Goal: Task Accomplishment & Management: Complete application form

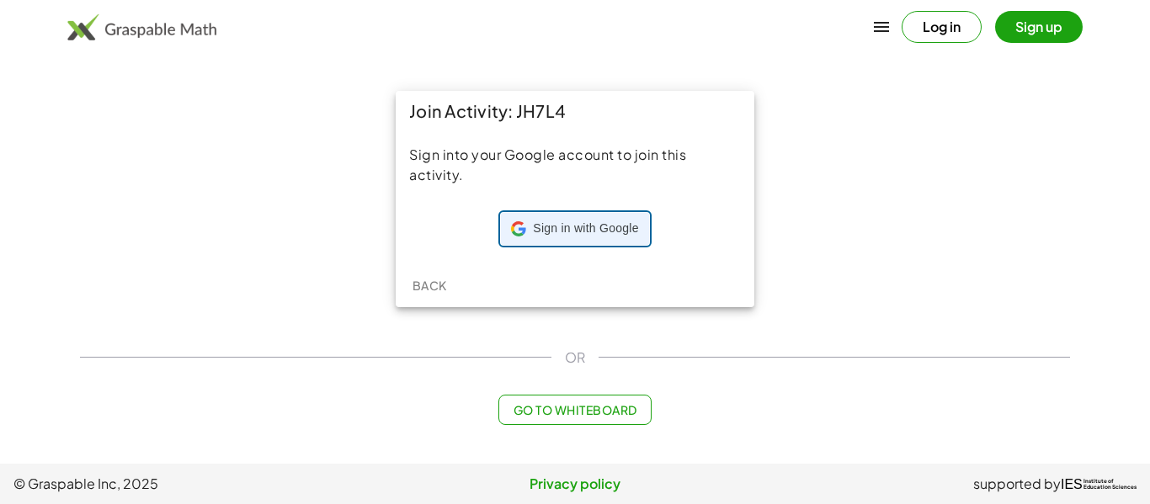
click at [534, 237] on div "Sign in with Google Sign in with Google. Opens in new tab" at bounding box center [574, 229] width 127 height 32
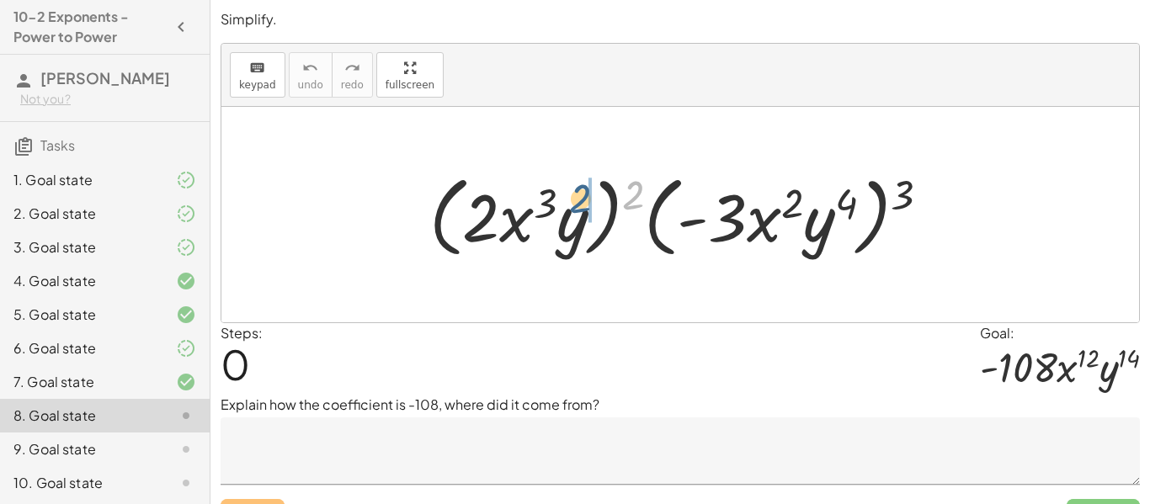
drag, startPoint x: 633, startPoint y: 198, endPoint x: 560, endPoint y: 202, distance: 73.4
click at [560, 202] on div at bounding box center [686, 215] width 531 height 97
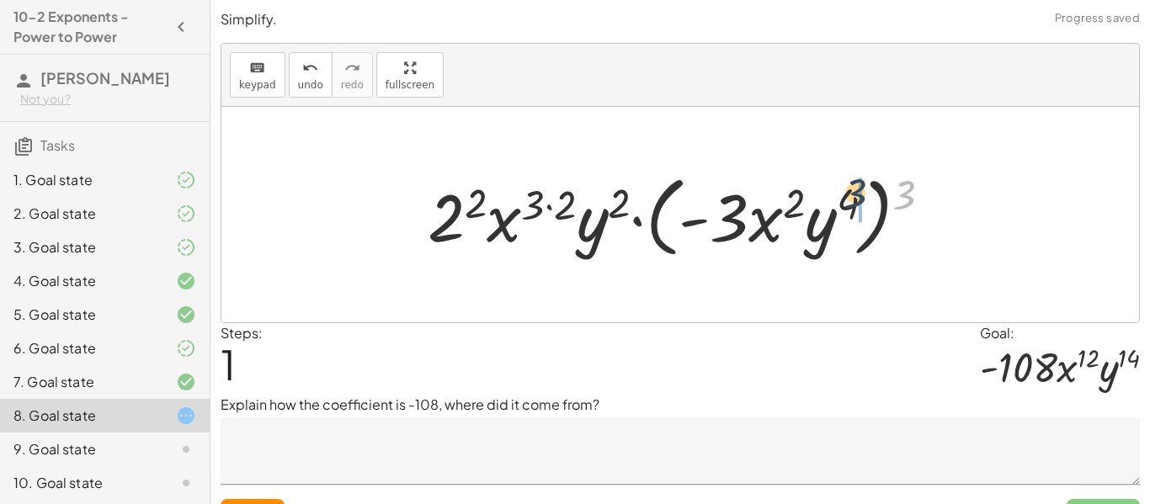
drag, startPoint x: 910, startPoint y: 194, endPoint x: 856, endPoint y: 191, distance: 54.8
click at [856, 191] on div at bounding box center [686, 215] width 535 height 97
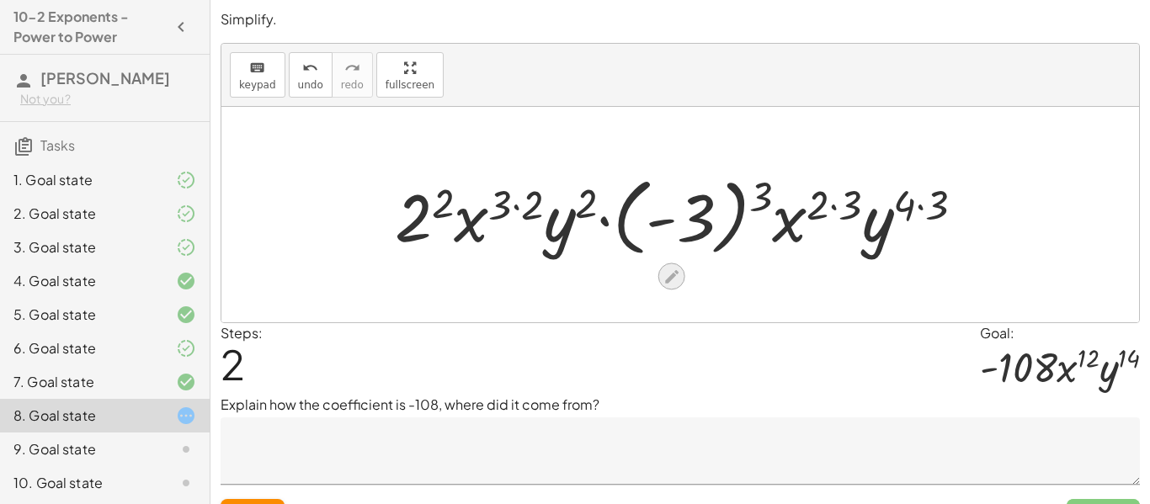
click at [671, 275] on icon at bounding box center [671, 276] width 13 height 13
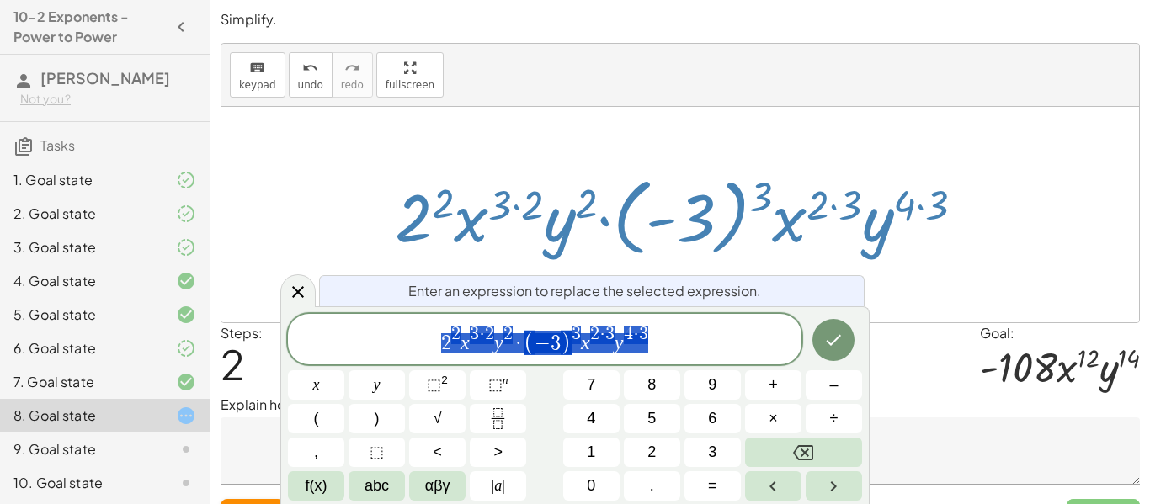
click at [973, 258] on div at bounding box center [686, 214] width 600 height 93
click at [288, 290] on icon at bounding box center [298, 292] width 20 height 20
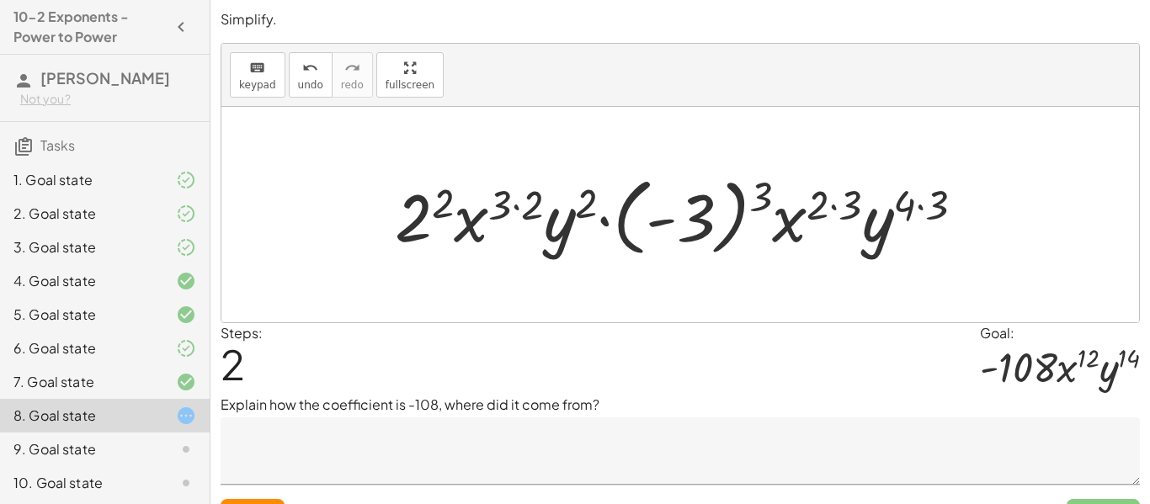
click at [418, 434] on textarea at bounding box center [681, 451] width 920 height 67
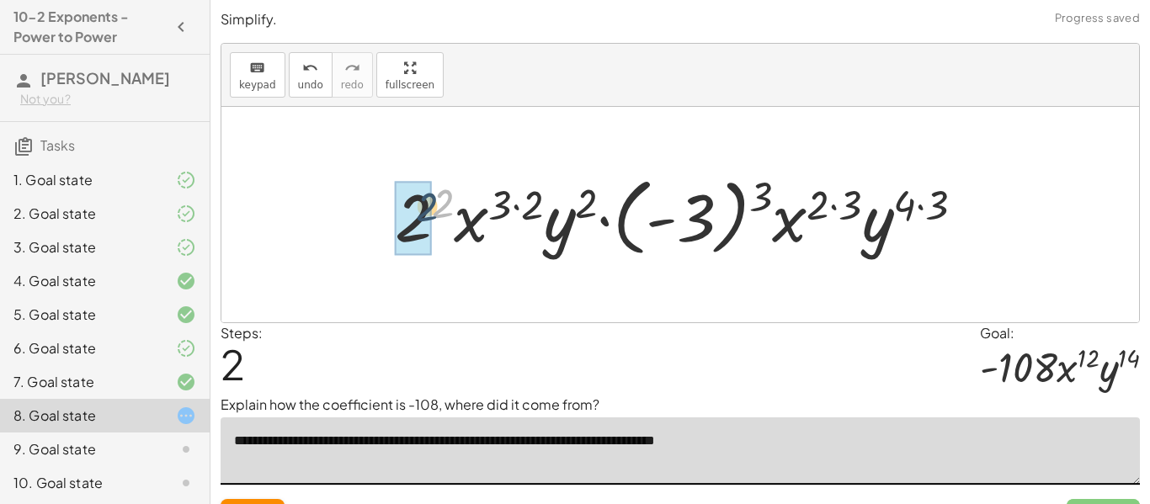
drag, startPoint x: 440, startPoint y: 206, endPoint x: 423, endPoint y: 210, distance: 18.0
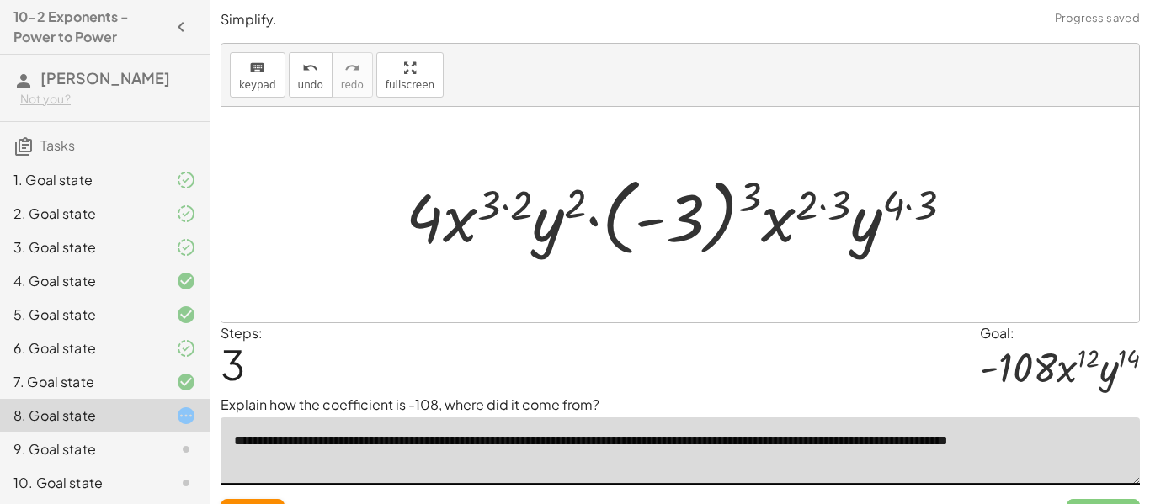
click at [827, 443] on textarea "**********" at bounding box center [681, 451] width 920 height 67
click at [1119, 447] on textarea "**********" at bounding box center [681, 451] width 920 height 67
drag, startPoint x: 760, startPoint y: 187, endPoint x: 699, endPoint y: 200, distance: 61.9
click at [699, 200] on div at bounding box center [686, 214] width 578 height 93
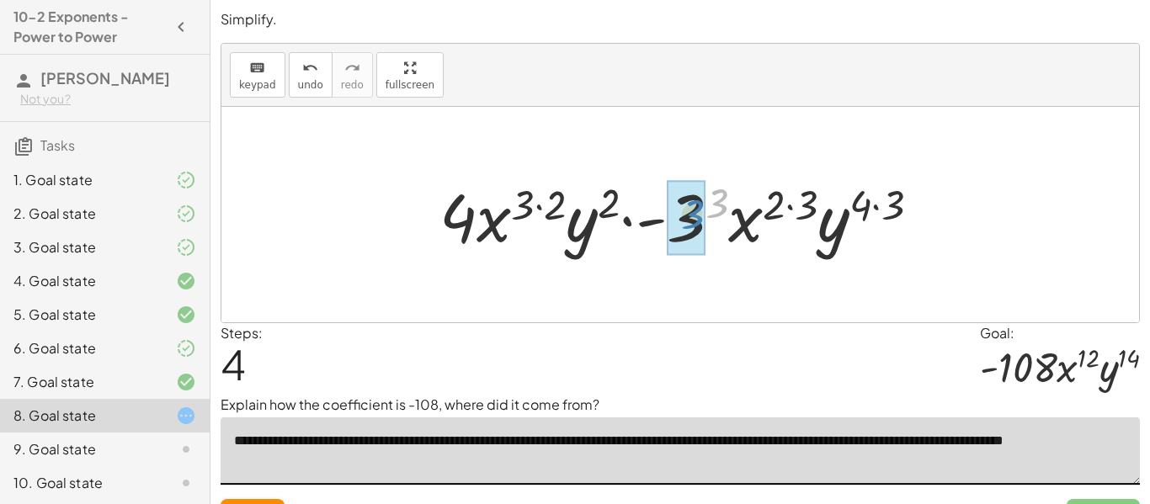
drag, startPoint x: 716, startPoint y: 199, endPoint x: 691, endPoint y: 209, distance: 26.4
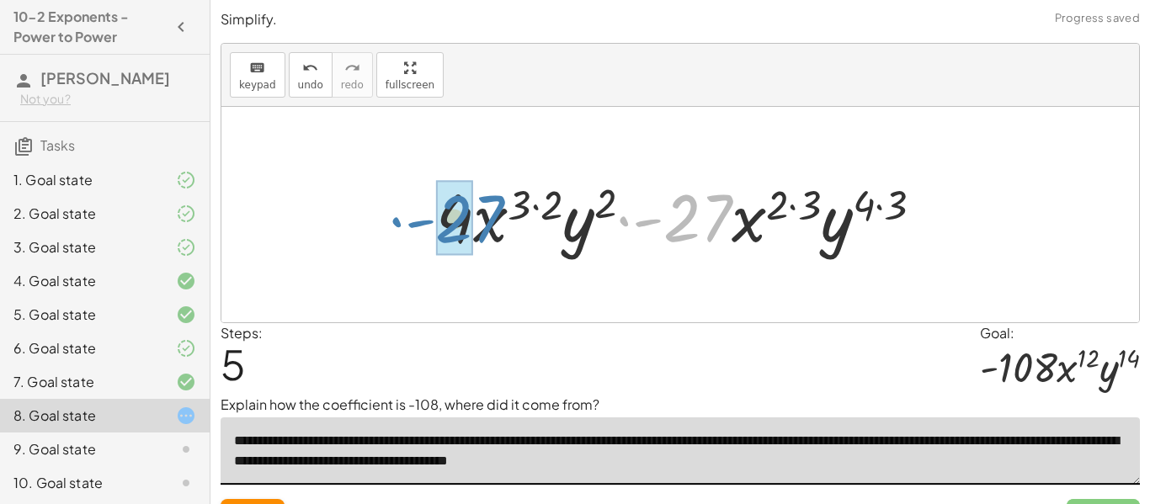
drag, startPoint x: 689, startPoint y: 211, endPoint x: 460, endPoint y: 211, distance: 229.0
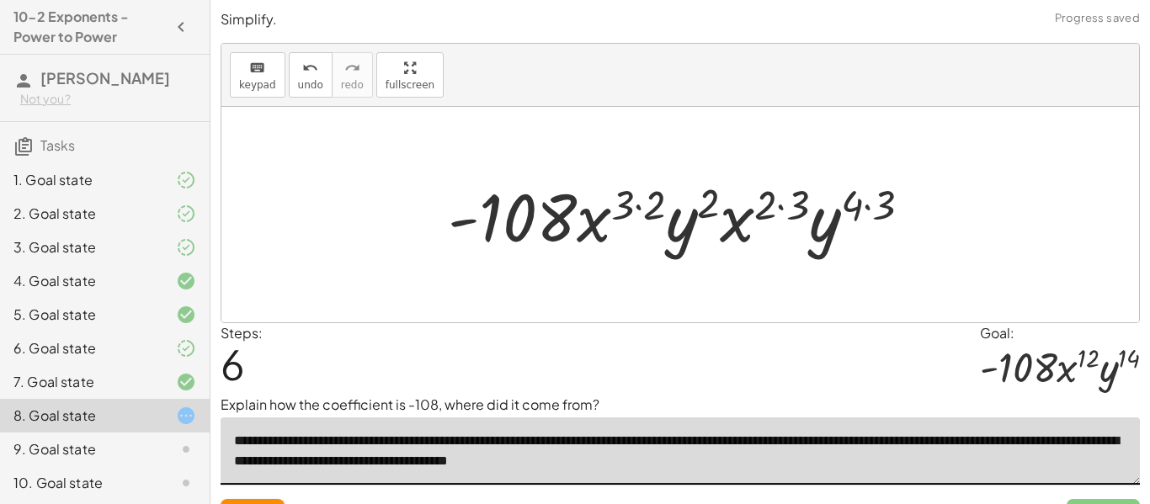
type textarea "**********"
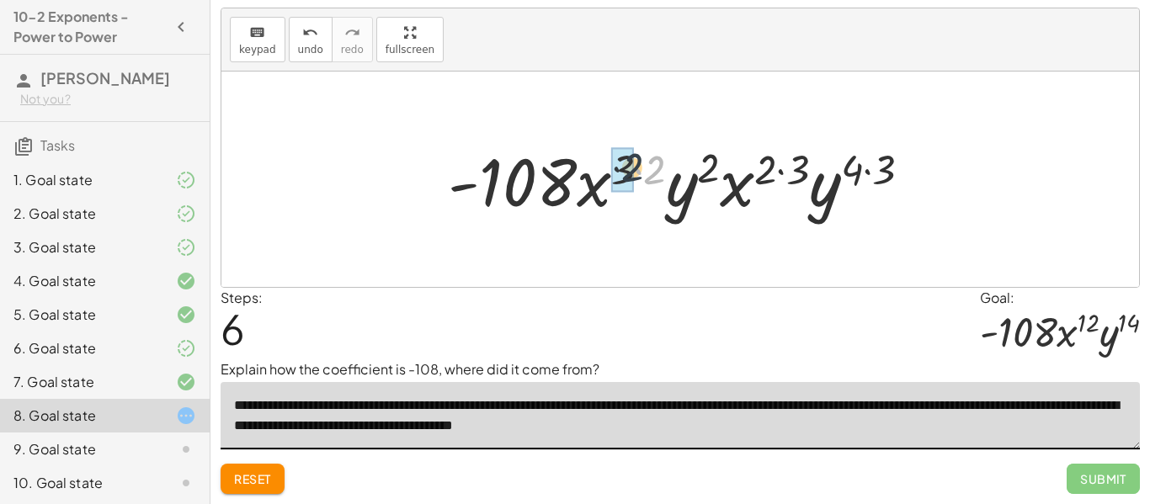
drag, startPoint x: 656, startPoint y: 172, endPoint x: 632, endPoint y: 169, distance: 24.5
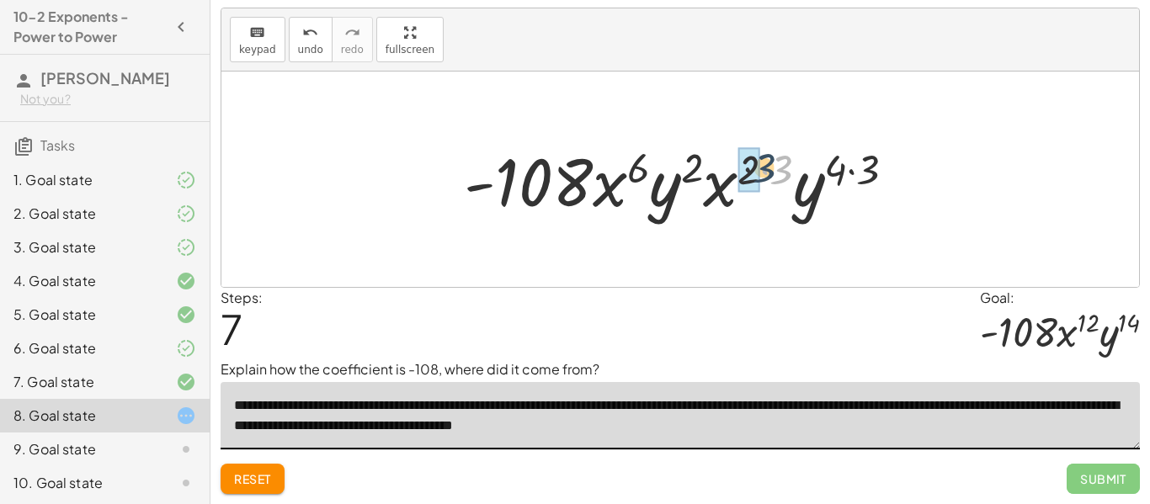
drag, startPoint x: 779, startPoint y: 172, endPoint x: 755, endPoint y: 168, distance: 23.8
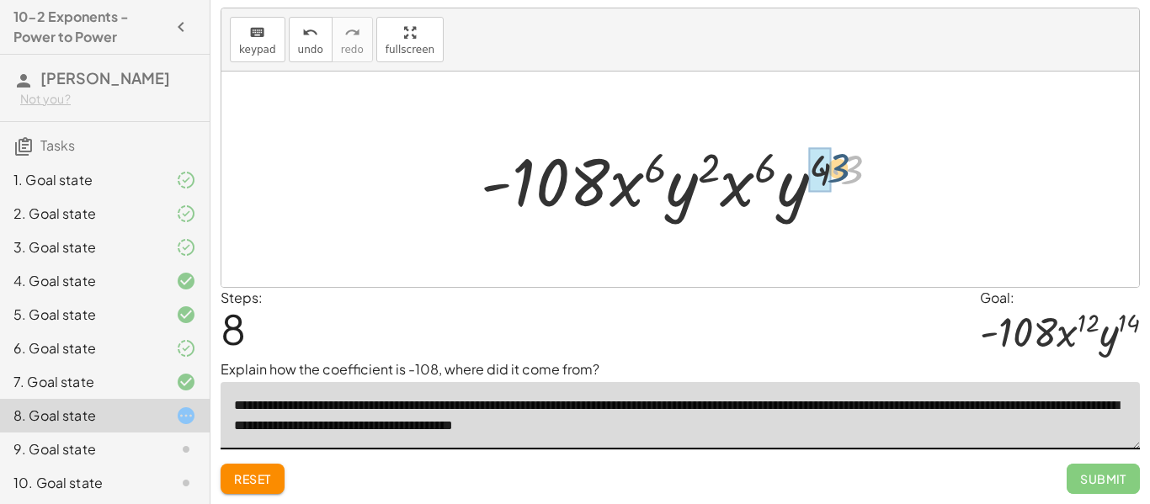
drag, startPoint x: 856, startPoint y: 171, endPoint x: 831, endPoint y: 168, distance: 24.7
click at [831, 168] on div at bounding box center [686, 179] width 429 height 87
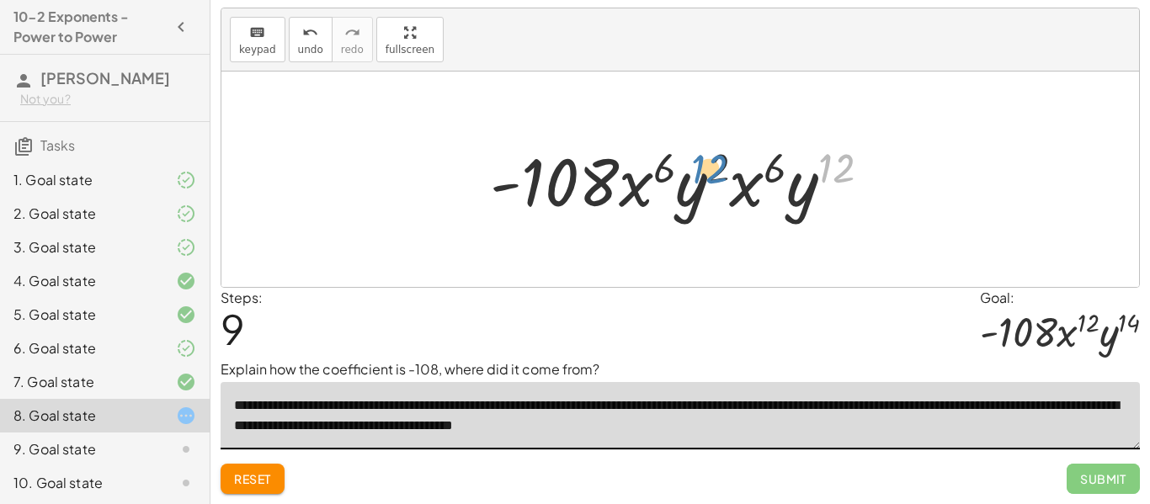
drag, startPoint x: 839, startPoint y: 173, endPoint x: 712, endPoint y: 173, distance: 127.2
click at [712, 173] on div at bounding box center [687, 179] width 411 height 87
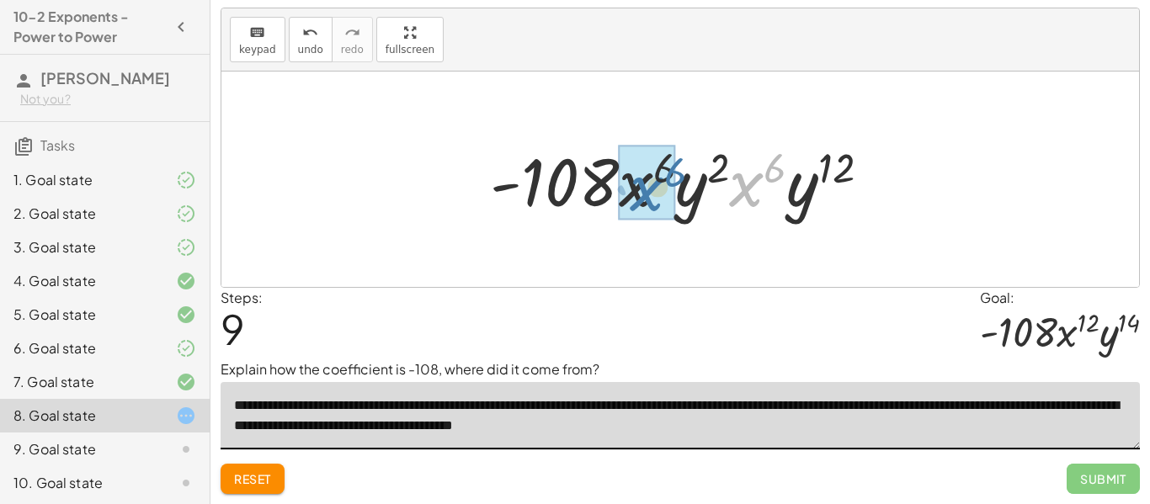
drag, startPoint x: 754, startPoint y: 187, endPoint x: 651, endPoint y: 190, distance: 102.8
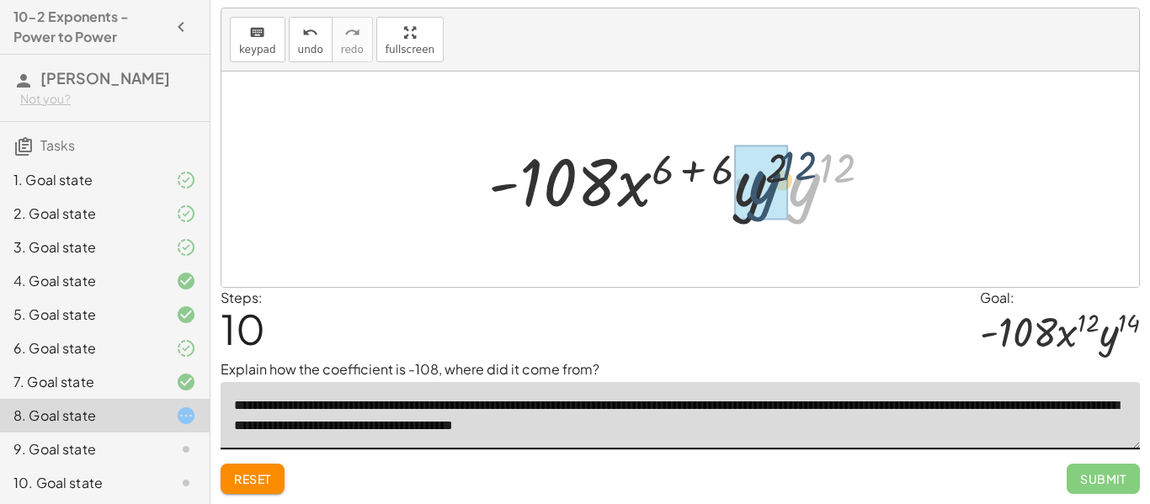
drag, startPoint x: 802, startPoint y: 199, endPoint x: 760, endPoint y: 196, distance: 42.2
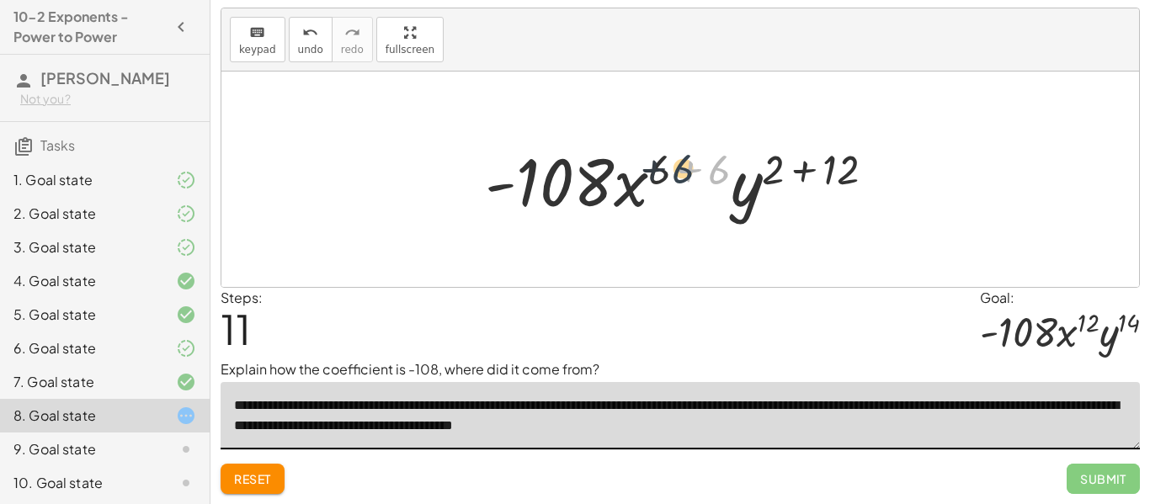
drag, startPoint x: 715, startPoint y: 170, endPoint x: 675, endPoint y: 169, distance: 39.6
click at [675, 169] on div at bounding box center [687, 179] width 420 height 87
drag, startPoint x: 717, startPoint y: 169, endPoint x: 658, endPoint y: 170, distance: 58.9
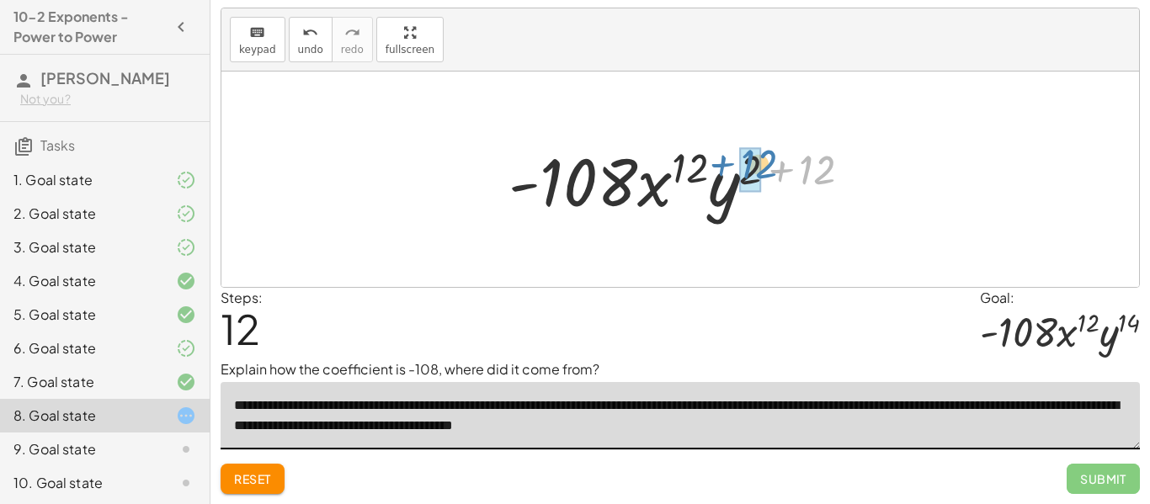
drag, startPoint x: 818, startPoint y: 168, endPoint x: 760, endPoint y: 163, distance: 59.2
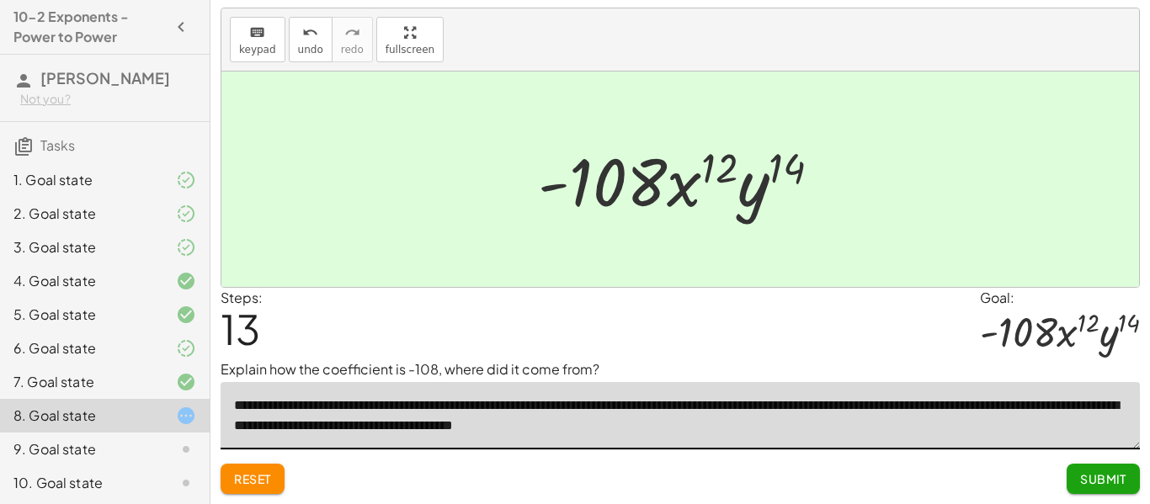
click at [1111, 482] on span "Submit" at bounding box center [1103, 479] width 46 height 15
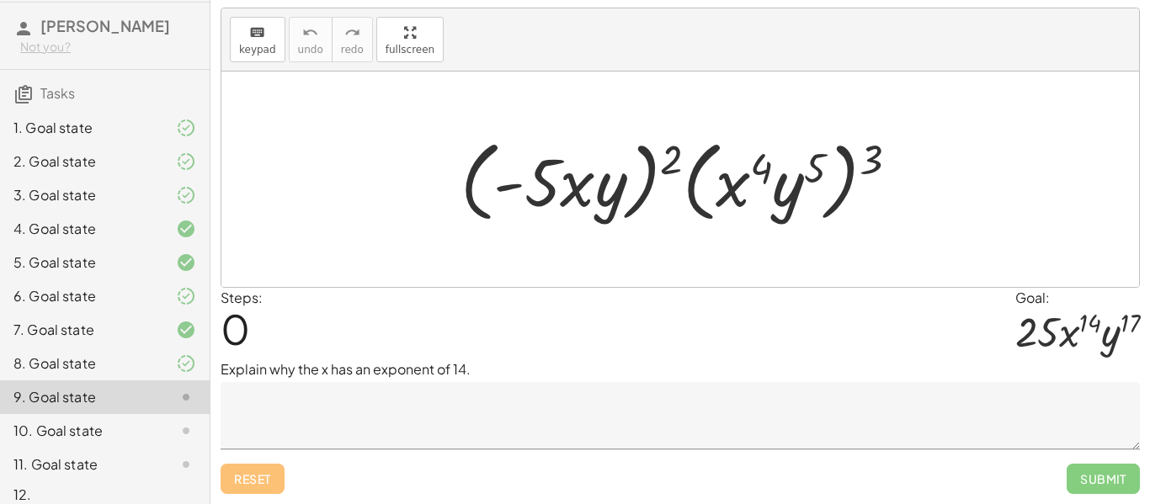
scroll to position [70, 0]
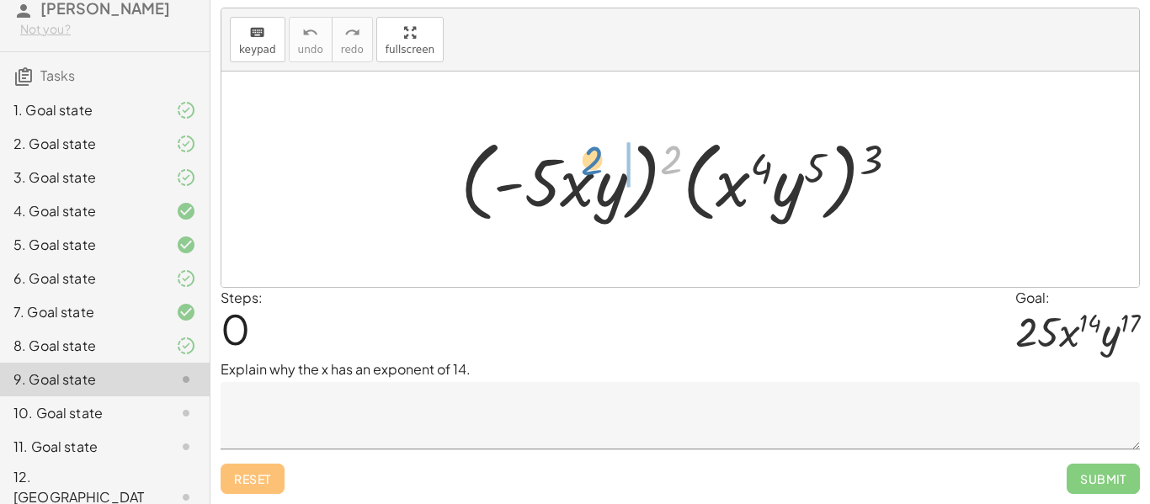
drag, startPoint x: 668, startPoint y: 162, endPoint x: 579, endPoint y: 163, distance: 88.4
click at [579, 163] on div at bounding box center [686, 179] width 468 height 97
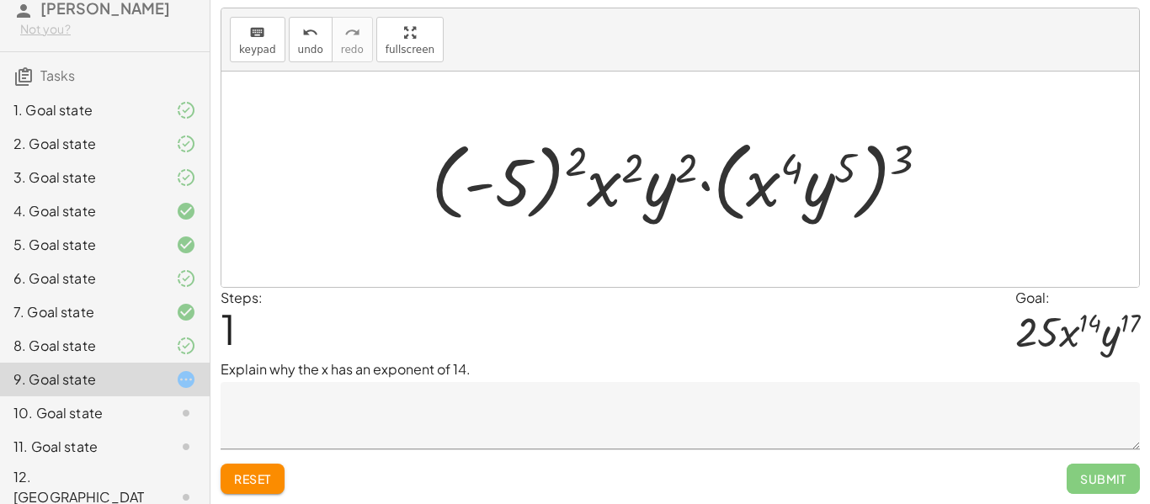
click at [568, 420] on textarea at bounding box center [681, 415] width 920 height 67
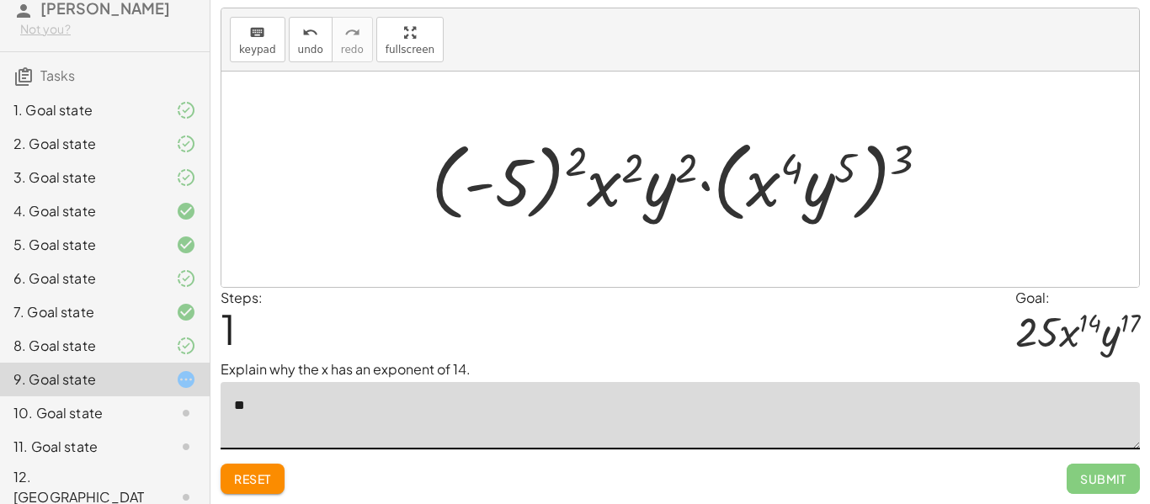
type textarea "*"
type textarea "**********"
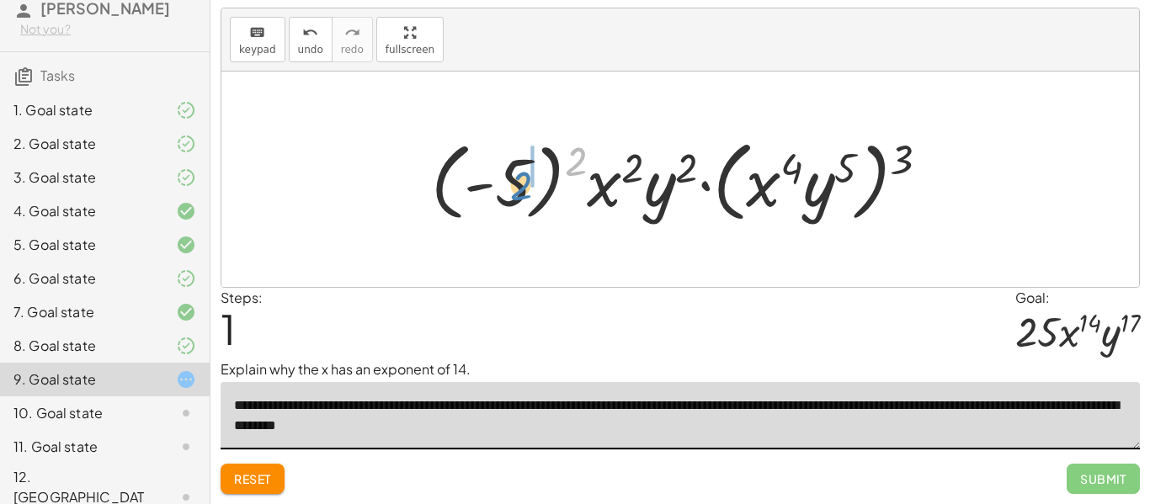
drag, startPoint x: 579, startPoint y: 153, endPoint x: 523, endPoint y: 176, distance: 60.8
click at [523, 176] on div at bounding box center [687, 179] width 529 height 97
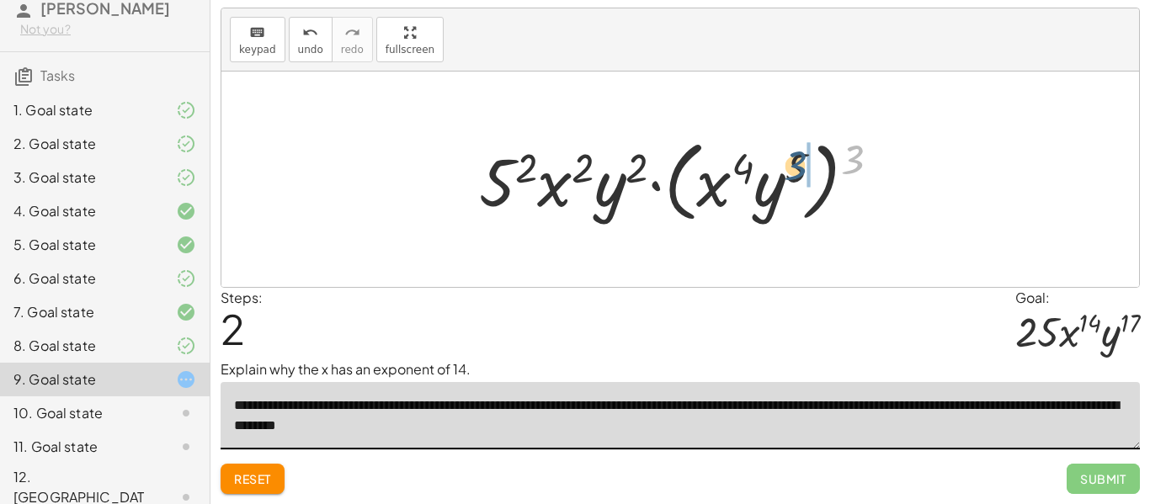
drag, startPoint x: 859, startPoint y: 156, endPoint x: 796, endPoint y: 162, distance: 63.4
click at [796, 162] on div at bounding box center [686, 179] width 431 height 97
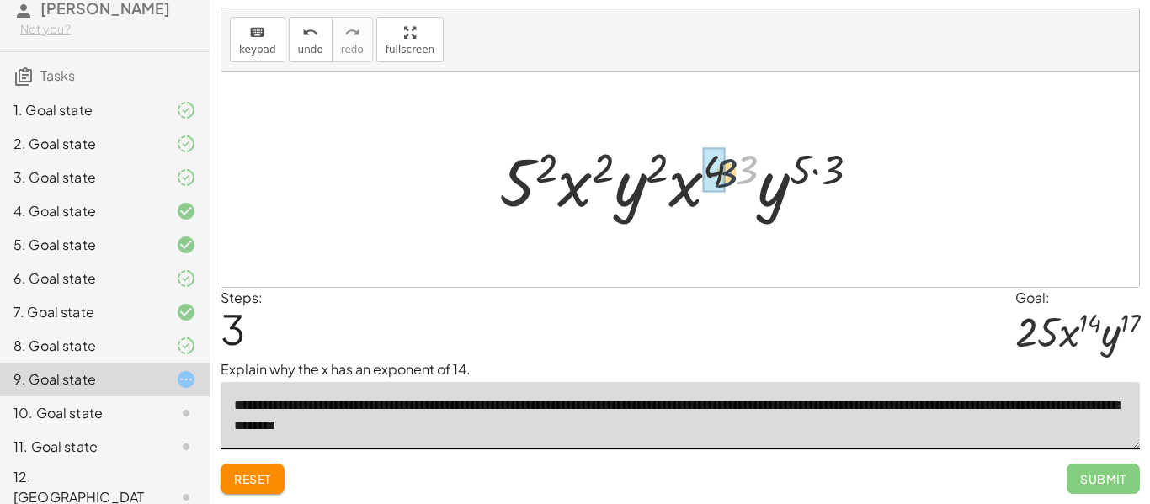
drag, startPoint x: 751, startPoint y: 166, endPoint x: 719, endPoint y: 170, distance: 32.3
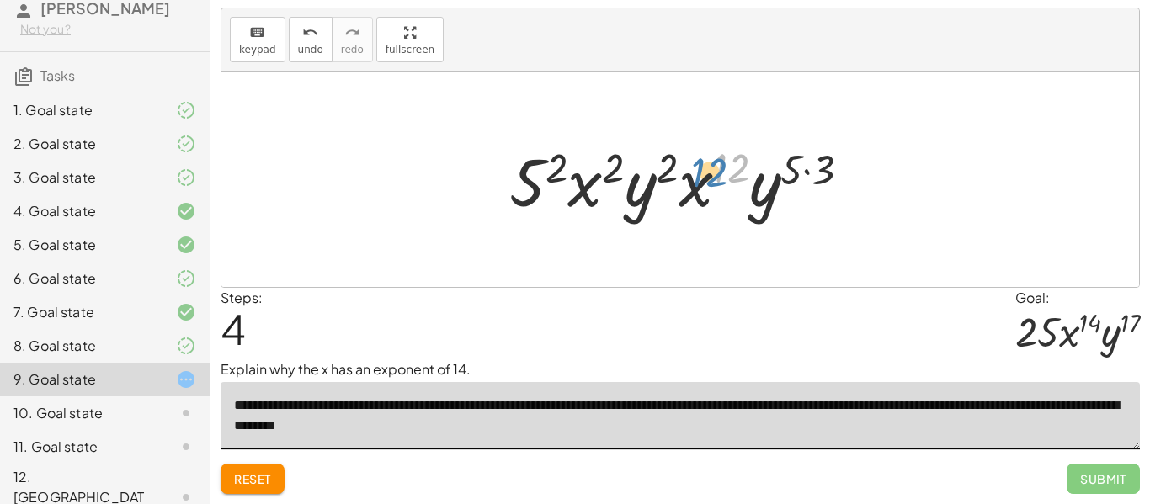
drag, startPoint x: 726, startPoint y: 164, endPoint x: 715, endPoint y: 165, distance: 11.0
click at [715, 165] on div at bounding box center [687, 179] width 372 height 87
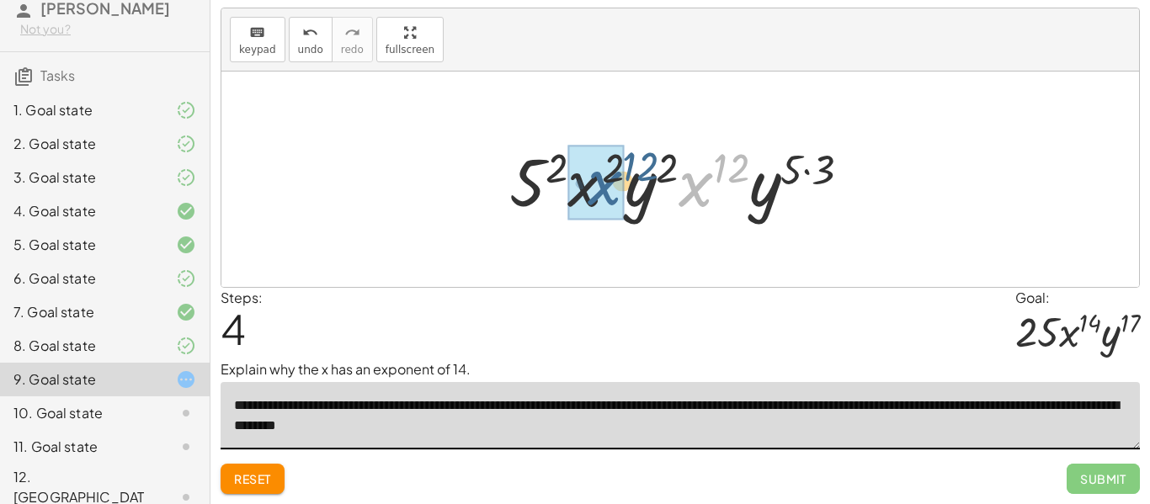
drag, startPoint x: 695, startPoint y: 193, endPoint x: 598, endPoint y: 193, distance: 96.8
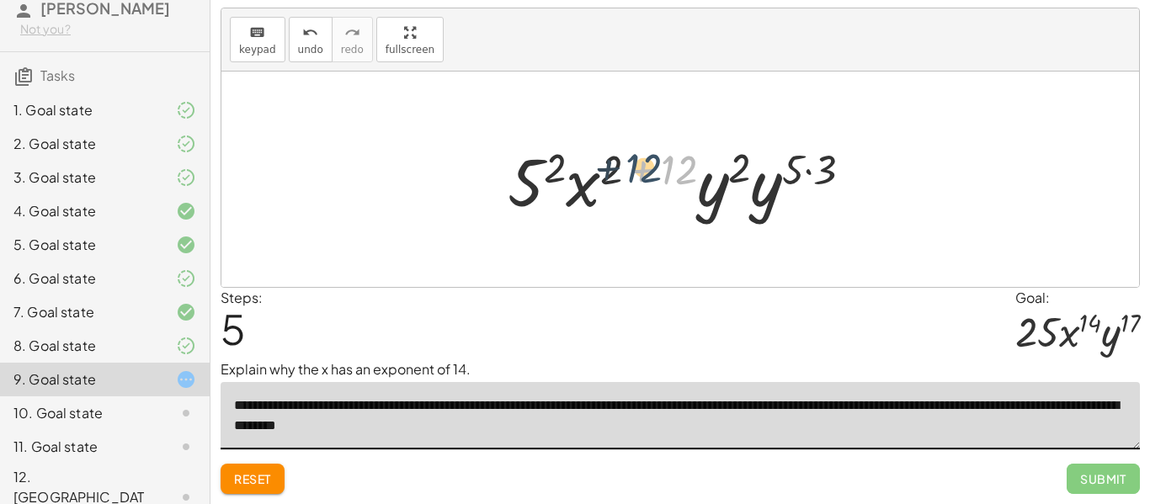
drag, startPoint x: 674, startPoint y: 173, endPoint x: 633, endPoint y: 169, distance: 40.6
click at [633, 169] on div at bounding box center [687, 179] width 376 height 87
drag, startPoint x: 673, startPoint y: 164, endPoint x: 604, endPoint y: 168, distance: 69.1
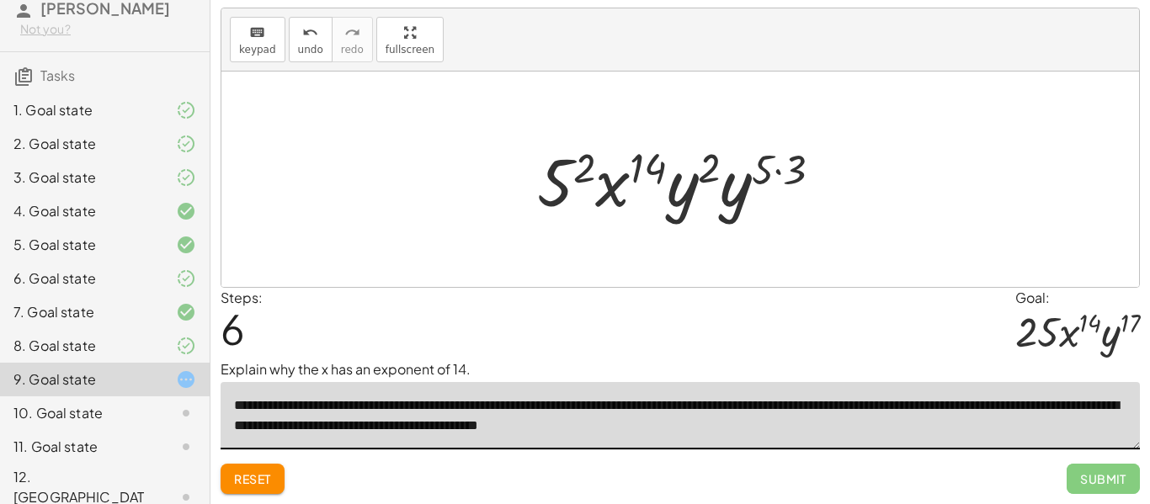
type textarea "**********"
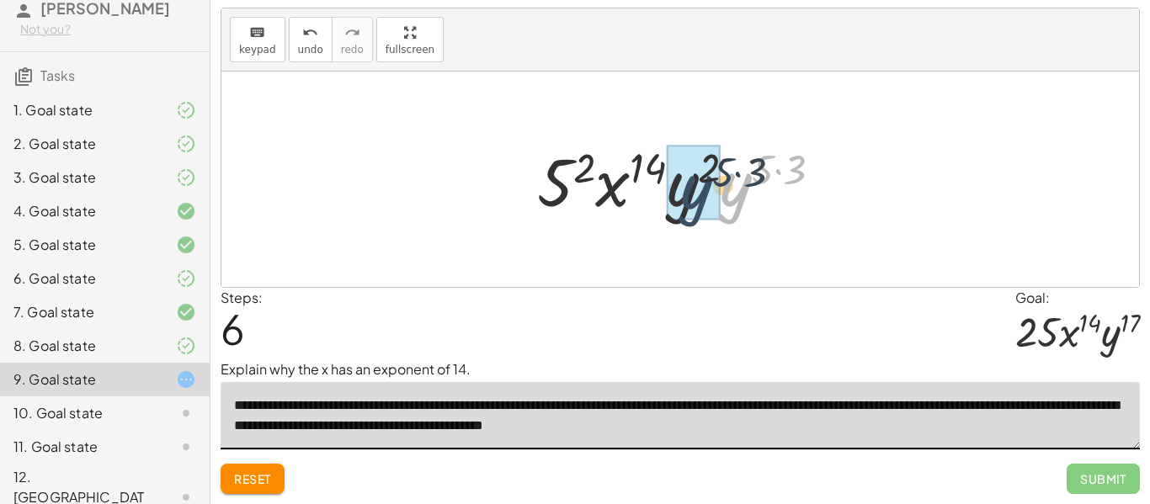
drag, startPoint x: 746, startPoint y: 188, endPoint x: 693, endPoint y: 184, distance: 53.2
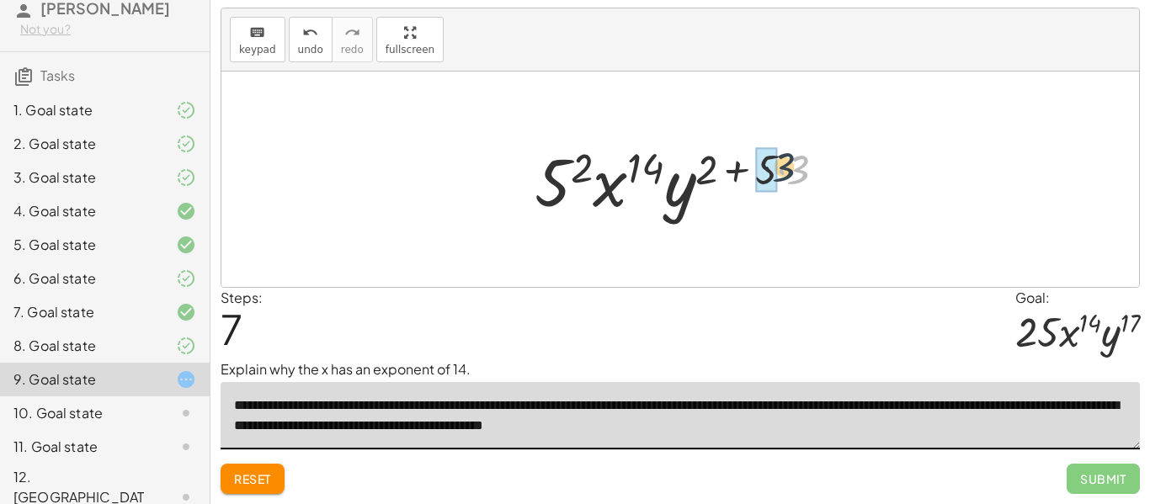
drag, startPoint x: 802, startPoint y: 172, endPoint x: 776, endPoint y: 167, distance: 26.6
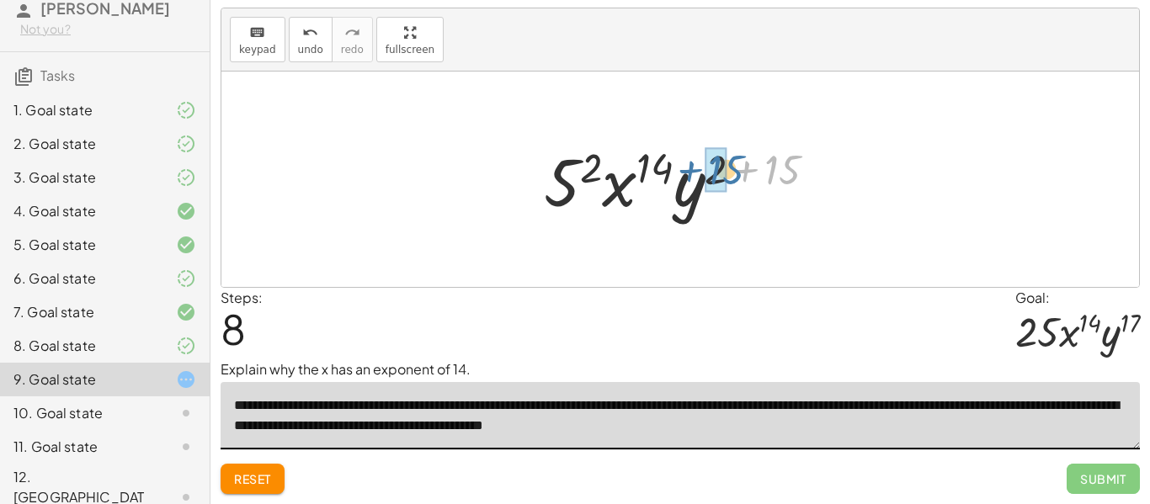
drag, startPoint x: 790, startPoint y: 169, endPoint x: 728, endPoint y: 168, distance: 61.5
click at [728, 168] on div at bounding box center [687, 179] width 303 height 87
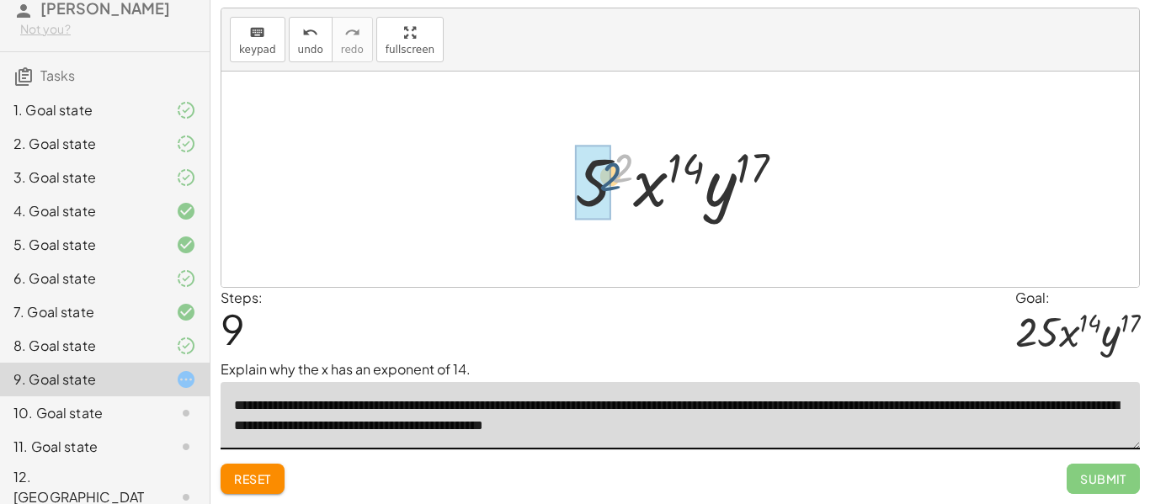
drag, startPoint x: 620, startPoint y: 161, endPoint x: 605, endPoint y: 170, distance: 17.1
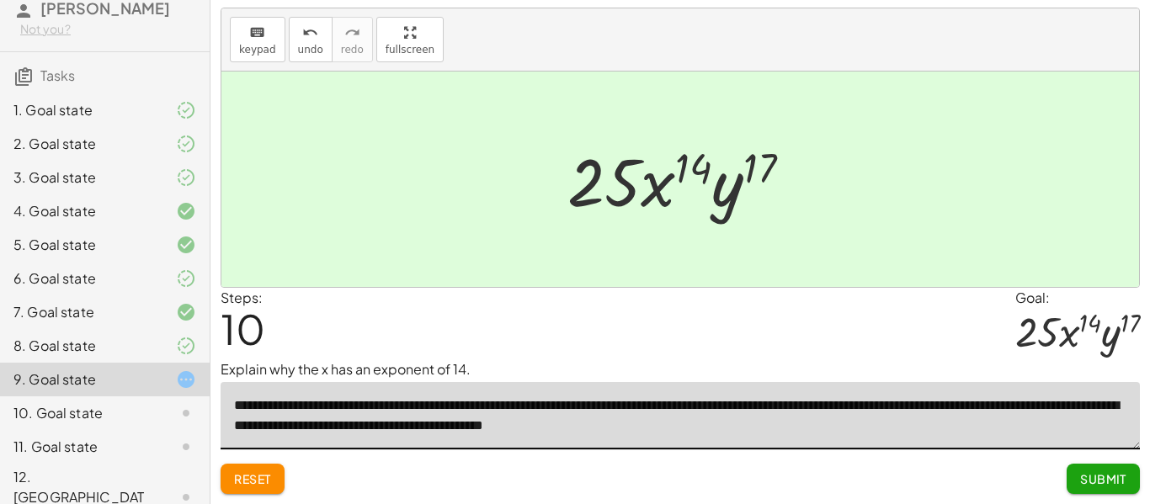
click at [1088, 488] on button "Submit" at bounding box center [1103, 479] width 73 height 30
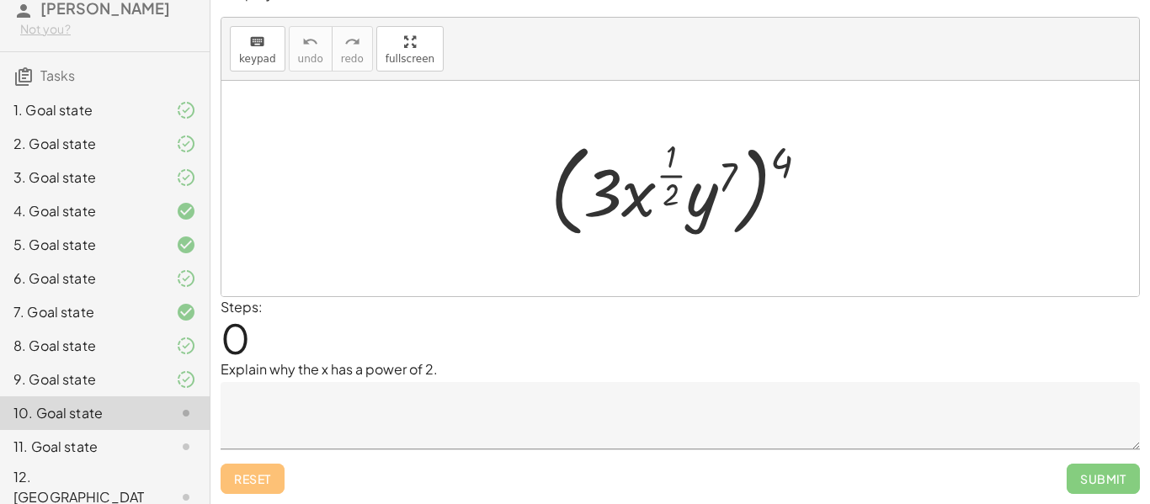
scroll to position [26, 0]
click at [501, 414] on textarea at bounding box center [681, 415] width 920 height 67
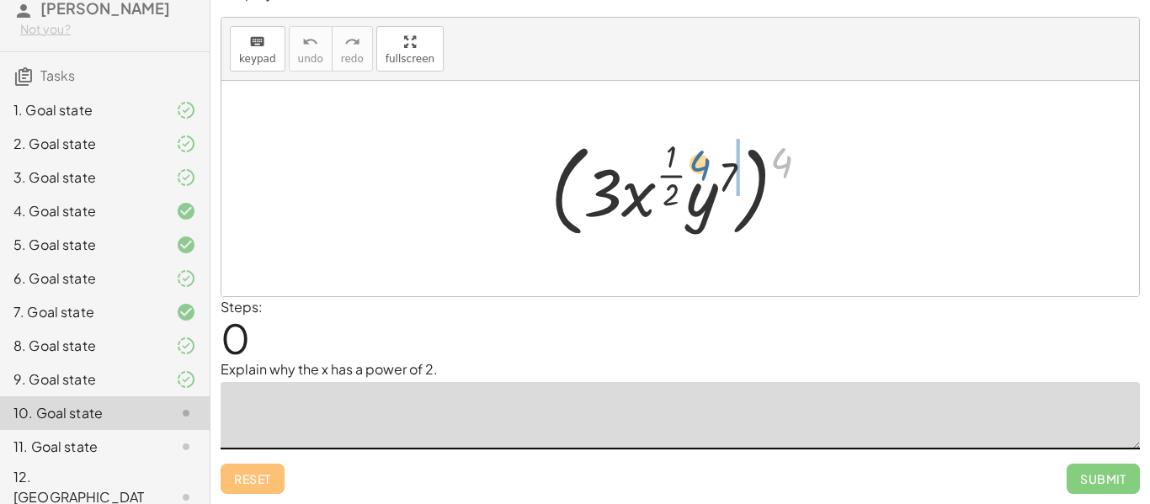
drag, startPoint x: 778, startPoint y: 149, endPoint x: 682, endPoint y: 147, distance: 96.0
click at [682, 147] on div at bounding box center [686, 188] width 288 height 109
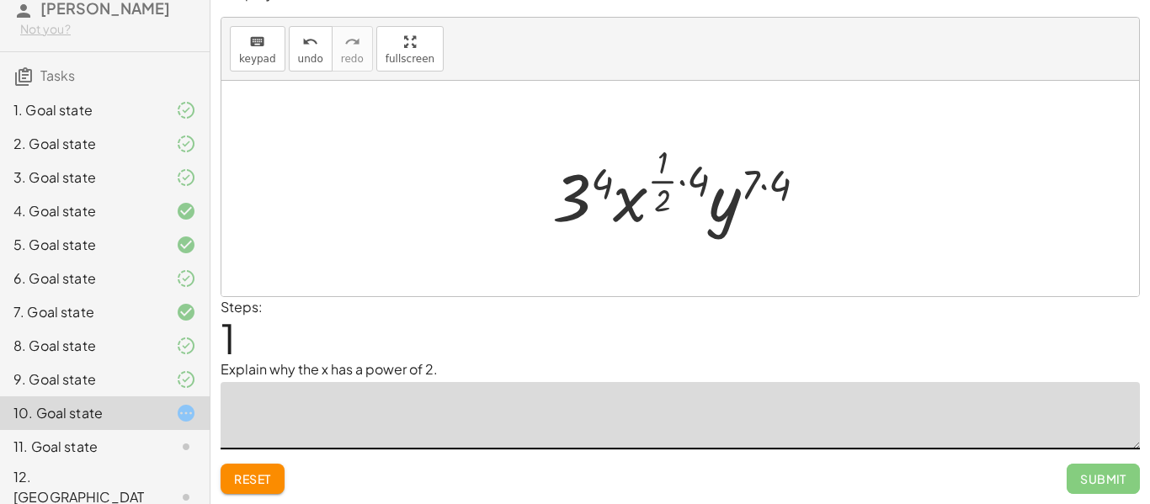
click at [567, 409] on textarea at bounding box center [681, 415] width 920 height 67
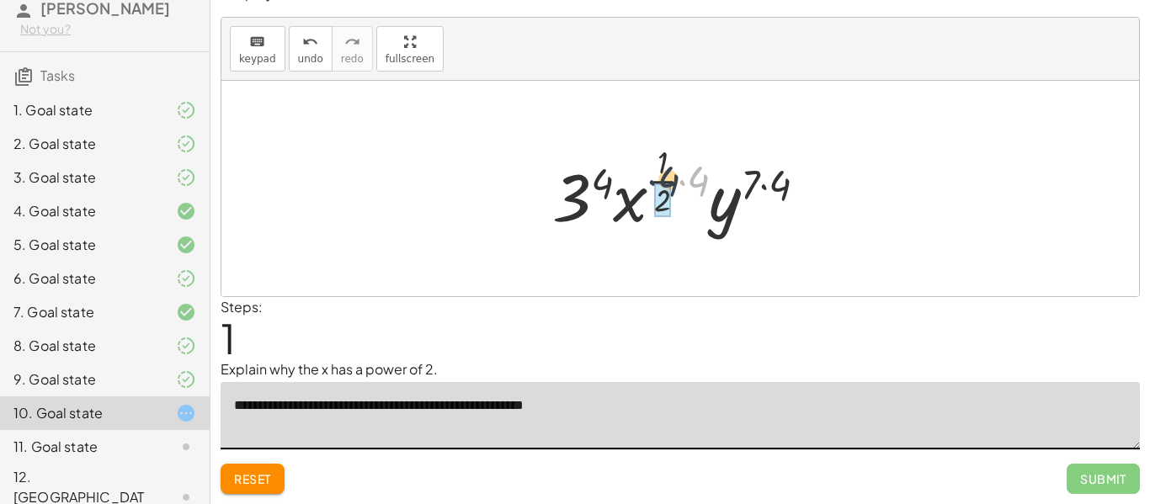
drag, startPoint x: 705, startPoint y: 173, endPoint x: 673, endPoint y: 173, distance: 32.0
click at [673, 173] on div at bounding box center [686, 188] width 285 height 99
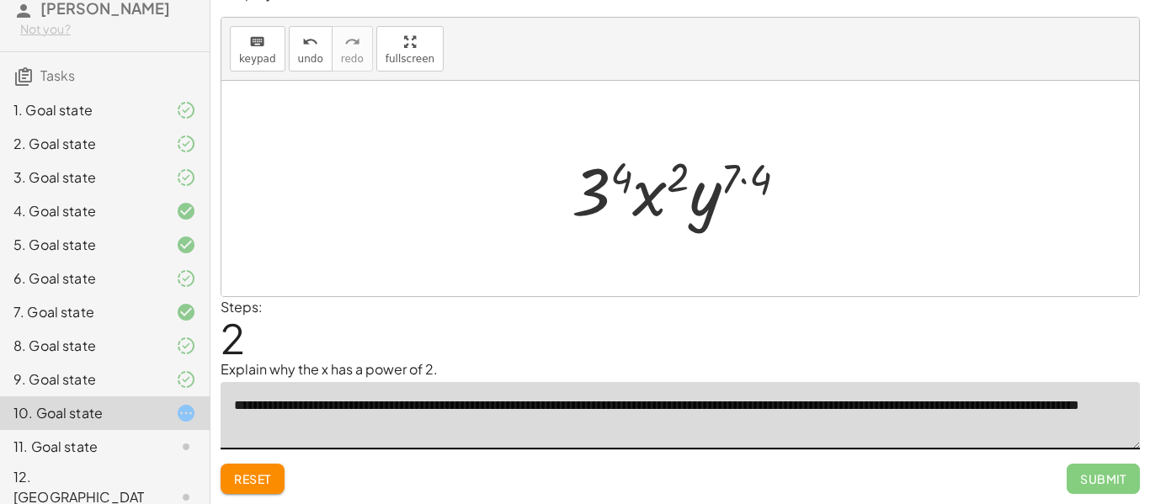
type textarea "**********"
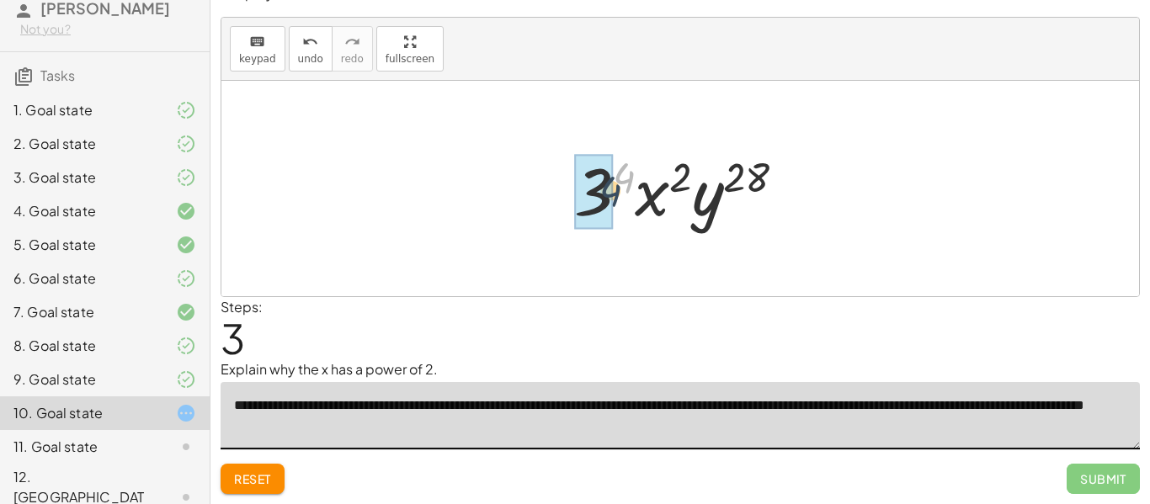
drag, startPoint x: 626, startPoint y: 171, endPoint x: 598, endPoint y: 192, distance: 34.9
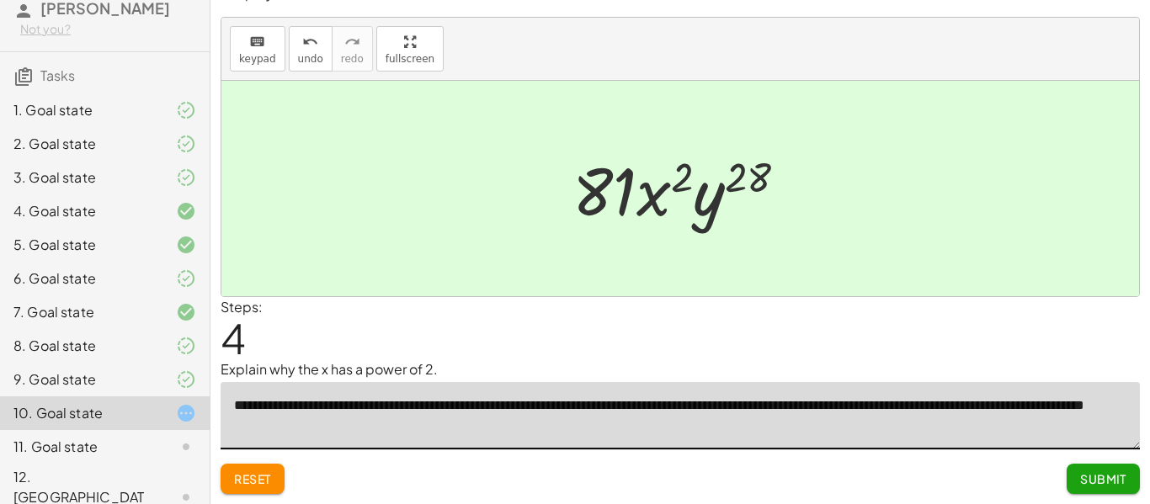
click at [1085, 485] on span "Submit" at bounding box center [1103, 479] width 46 height 15
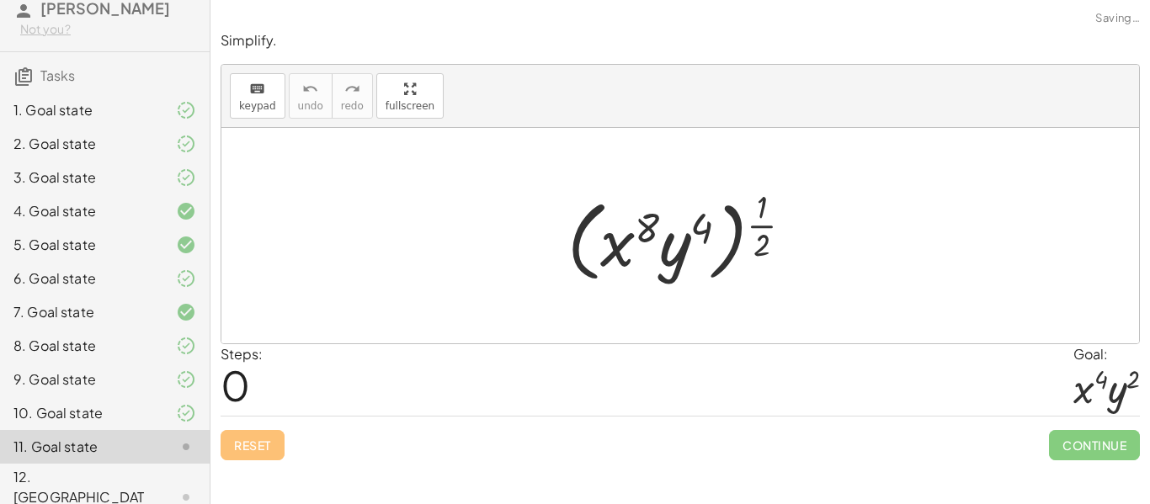
scroll to position [0, 0]
drag, startPoint x: 758, startPoint y: 232, endPoint x: 707, endPoint y: 227, distance: 50.8
click at [707, 227] on div at bounding box center [686, 236] width 255 height 104
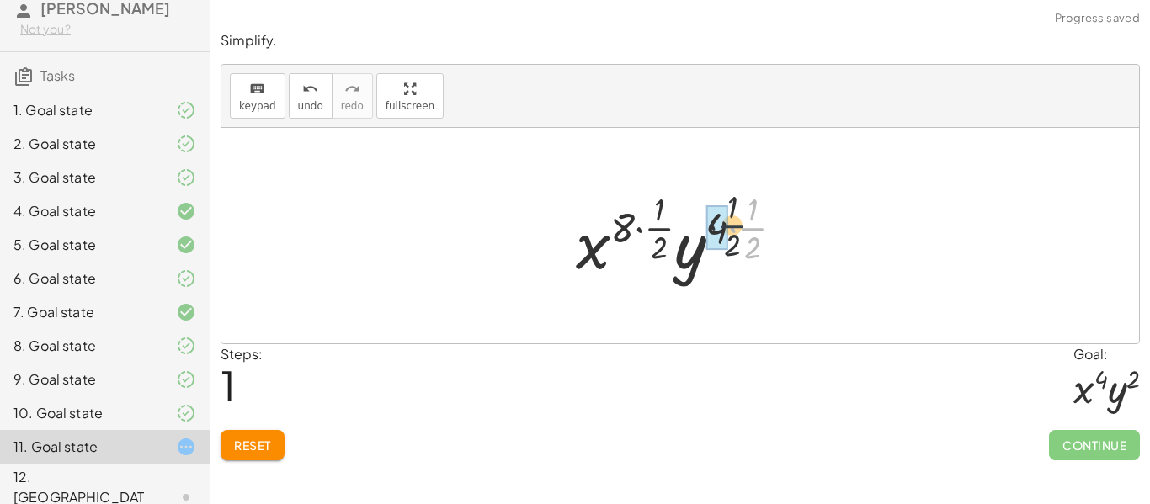
drag, startPoint x: 757, startPoint y: 230, endPoint x: 727, endPoint y: 225, distance: 30.7
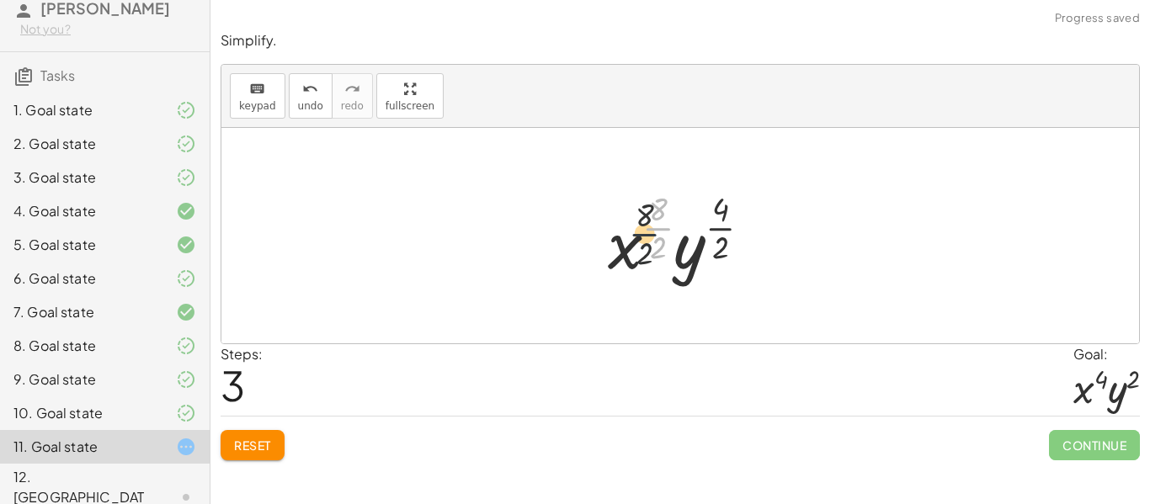
drag, startPoint x: 653, startPoint y: 229, endPoint x: 633, endPoint y: 238, distance: 22.2
click at [633, 238] on div at bounding box center [686, 235] width 173 height 99
click at [254, 450] on span "Reset" at bounding box center [252, 445] width 37 height 15
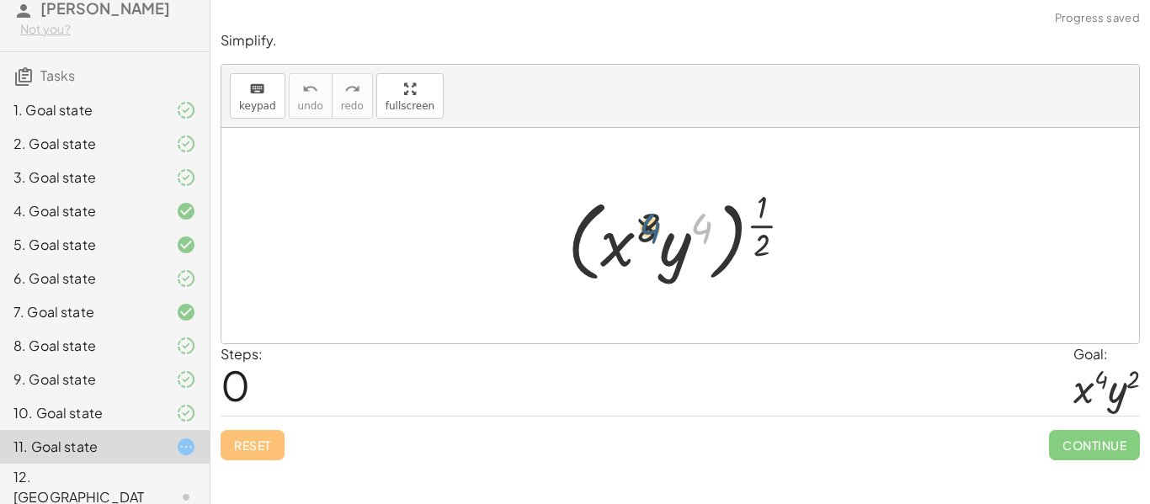
drag, startPoint x: 705, startPoint y: 232, endPoint x: 650, endPoint y: 232, distance: 54.7
click at [650, 232] on div at bounding box center [686, 236] width 255 height 104
drag, startPoint x: 726, startPoint y: 216, endPoint x: 762, endPoint y: 195, distance: 41.9
click at [762, 195] on div at bounding box center [686, 236] width 255 height 104
drag, startPoint x: 764, startPoint y: 248, endPoint x: 700, endPoint y: 231, distance: 66.4
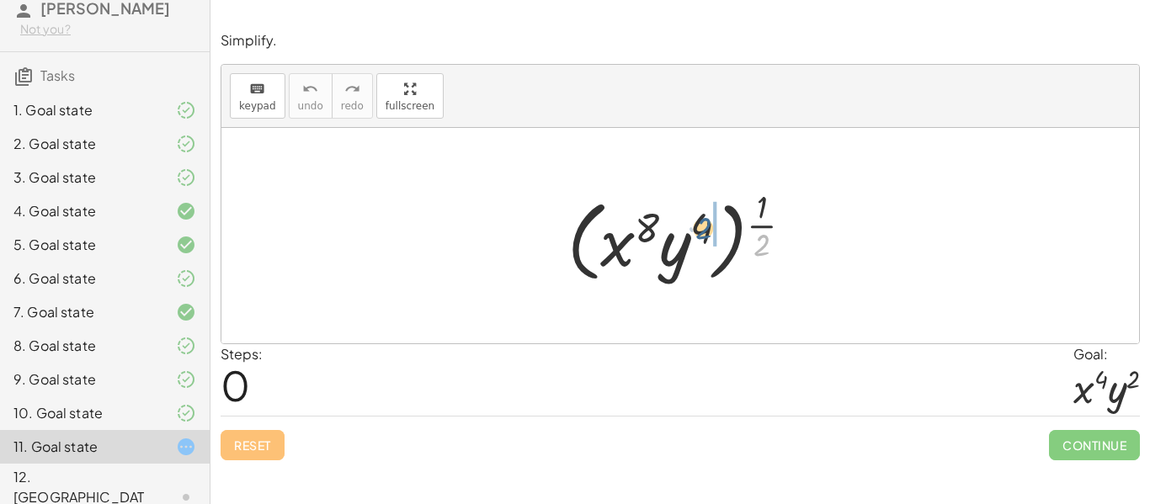
click at [700, 231] on div at bounding box center [686, 236] width 255 height 104
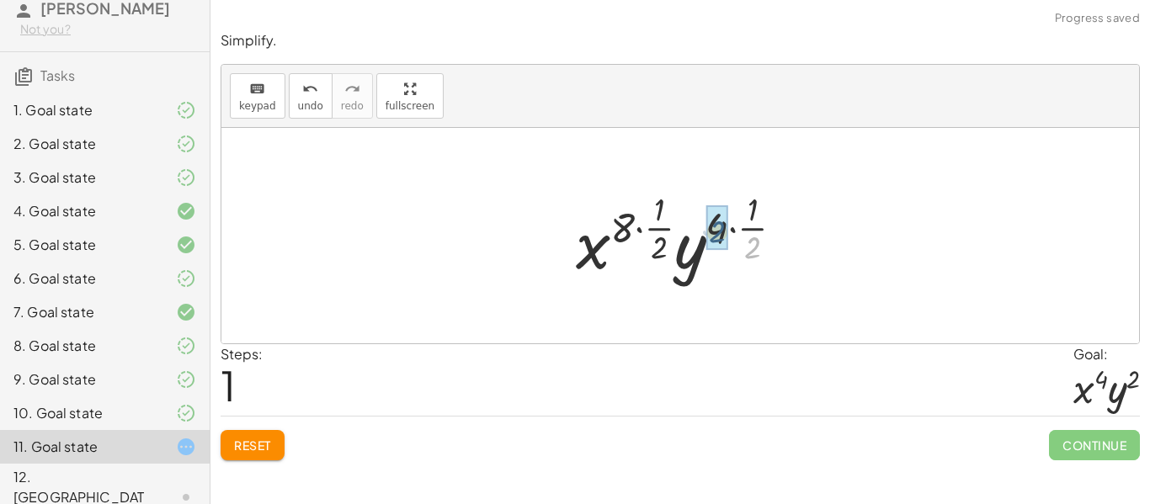
drag, startPoint x: 758, startPoint y: 241, endPoint x: 720, endPoint y: 221, distance: 42.6
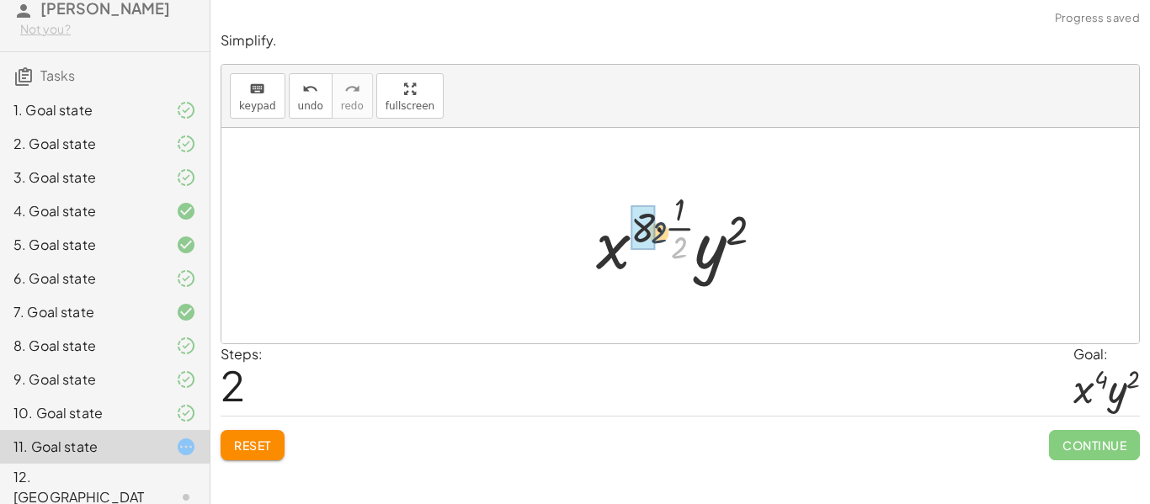
drag, startPoint x: 679, startPoint y: 245, endPoint x: 653, endPoint y: 226, distance: 32.5
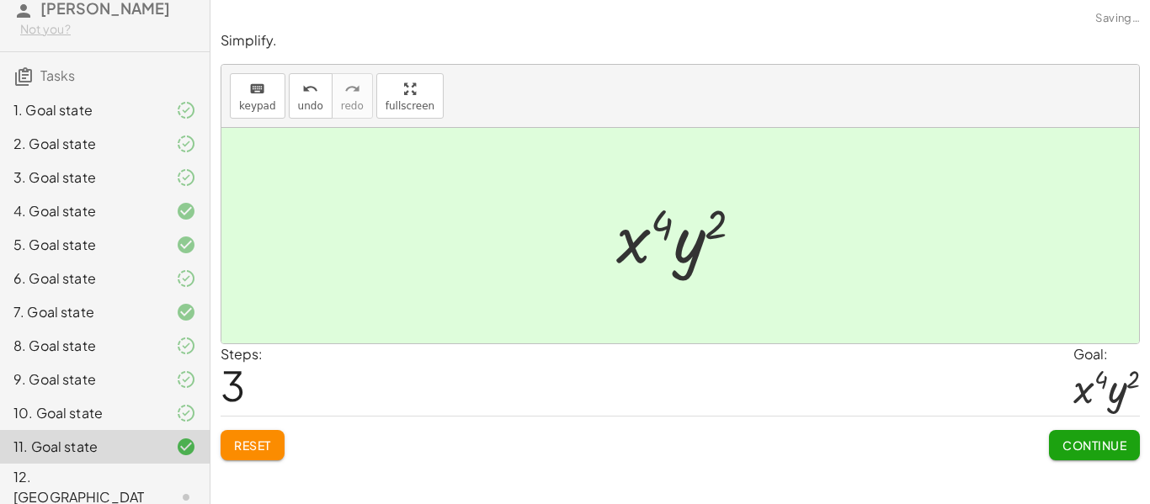
click at [1090, 448] on span "Continue" at bounding box center [1095, 445] width 64 height 15
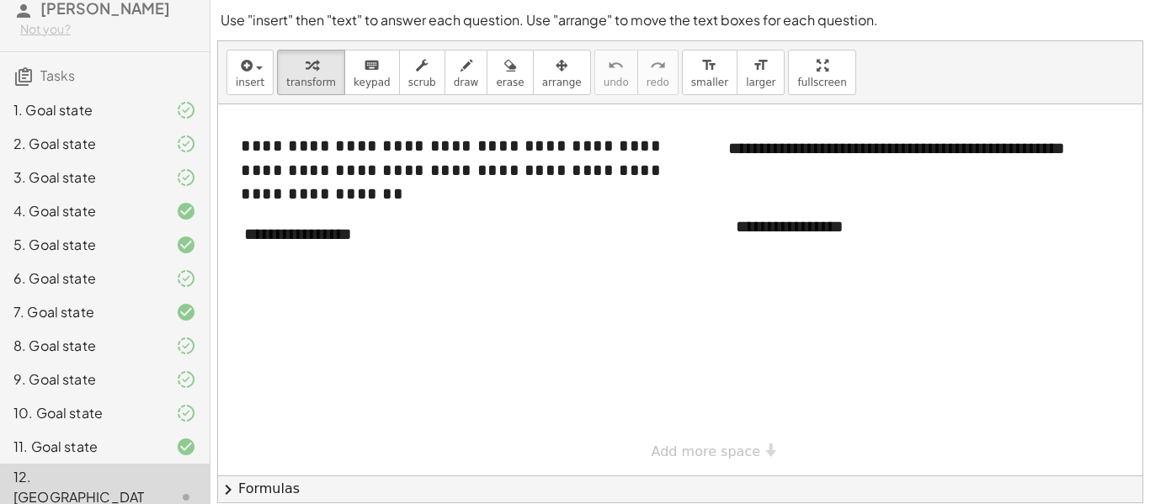
scroll to position [53, 0]
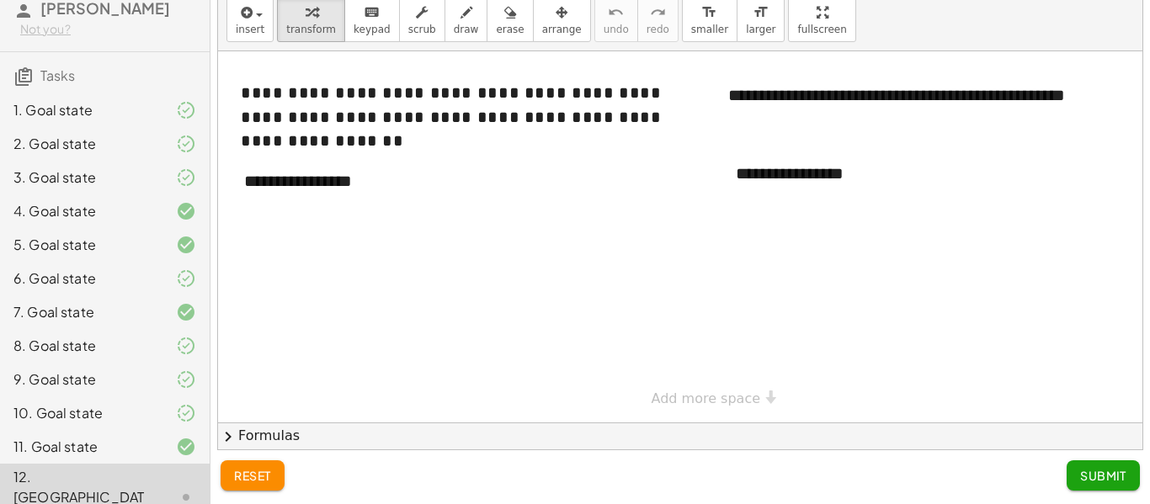
click at [362, 230] on div at bounding box center [701, 236] width 966 height 371
click at [309, 201] on div "**********" at bounding box center [353, 181] width 253 height 58
click at [327, 202] on div "**********" at bounding box center [353, 181] width 253 height 58
click at [376, 188] on div "**********" at bounding box center [353, 181] width 253 height 58
click at [806, 191] on div "**********" at bounding box center [845, 174] width 253 height 58
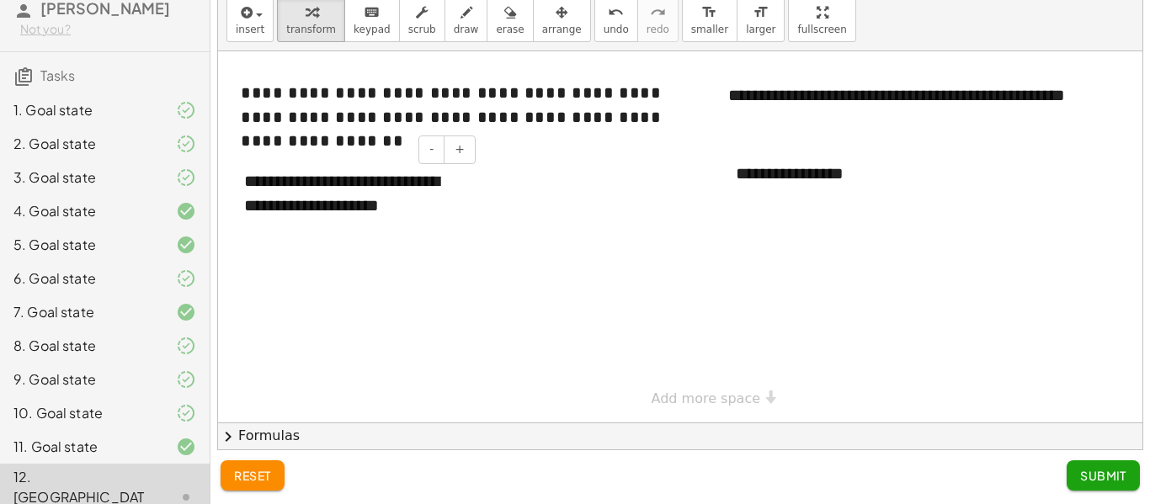
click at [397, 206] on div "**********" at bounding box center [353, 193] width 253 height 82
click at [384, 182] on div "**********" at bounding box center [353, 193] width 253 height 82
click at [802, 183] on div "**********" at bounding box center [845, 174] width 253 height 58
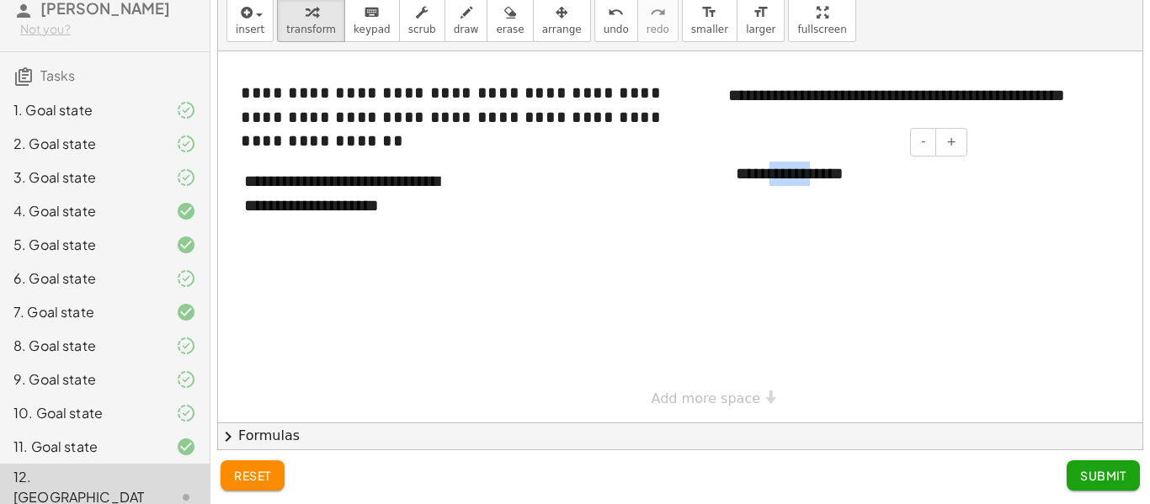
click at [802, 183] on div "**********" at bounding box center [845, 174] width 253 height 58
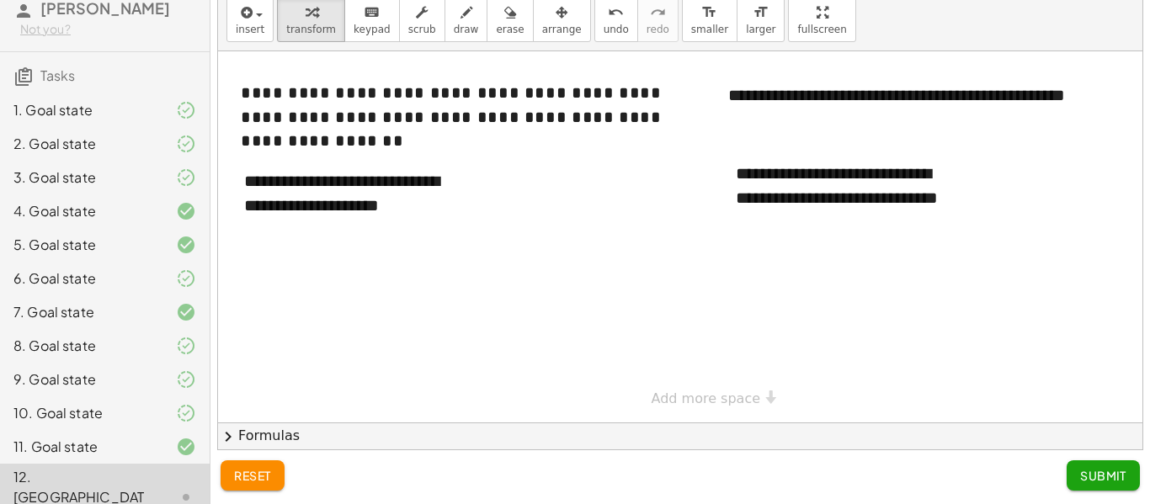
click at [121, 195] on div "2. Goal state" at bounding box center [105, 212] width 210 height 34
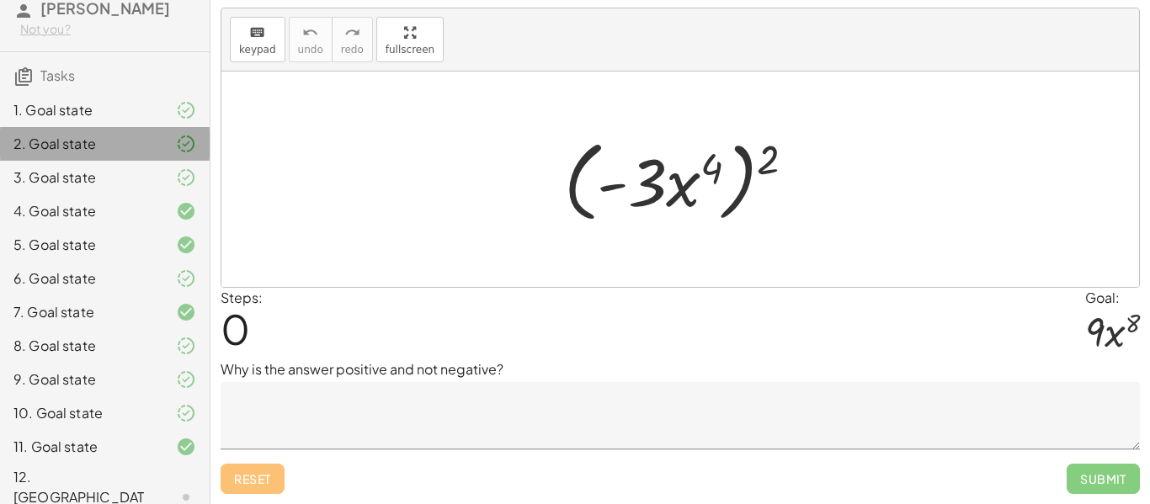
scroll to position [35, 0]
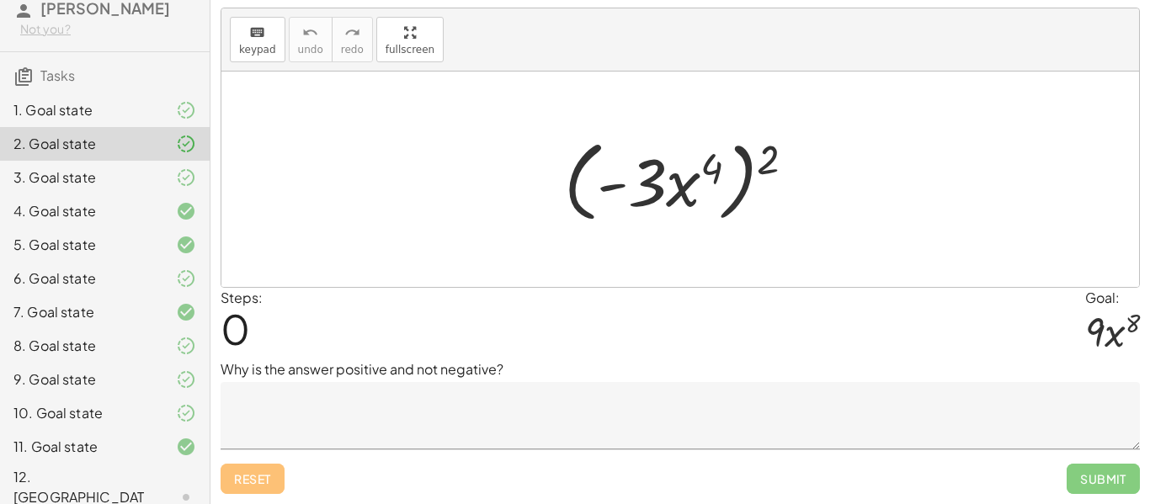
click at [128, 480] on div "12. [GEOGRAPHIC_DATA]" at bounding box center [81, 497] width 136 height 61
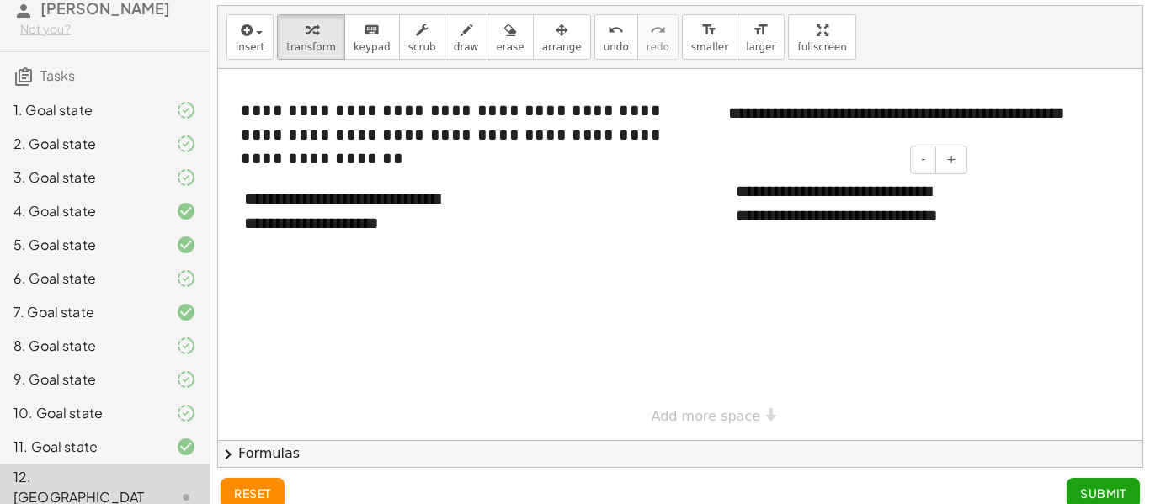
click at [775, 242] on div "**********" at bounding box center [845, 216] width 253 height 106
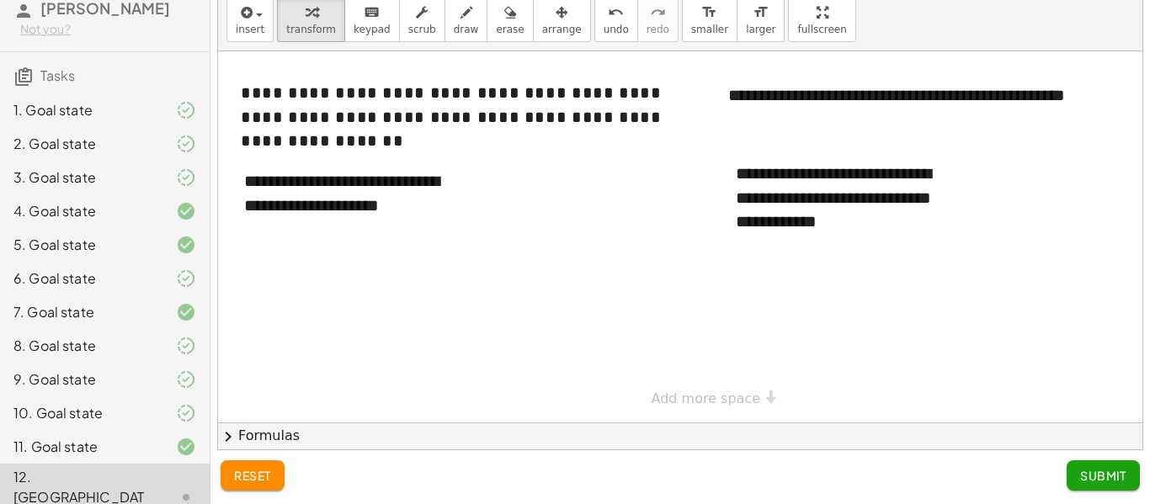
click at [1074, 471] on button "Submit" at bounding box center [1103, 476] width 73 height 30
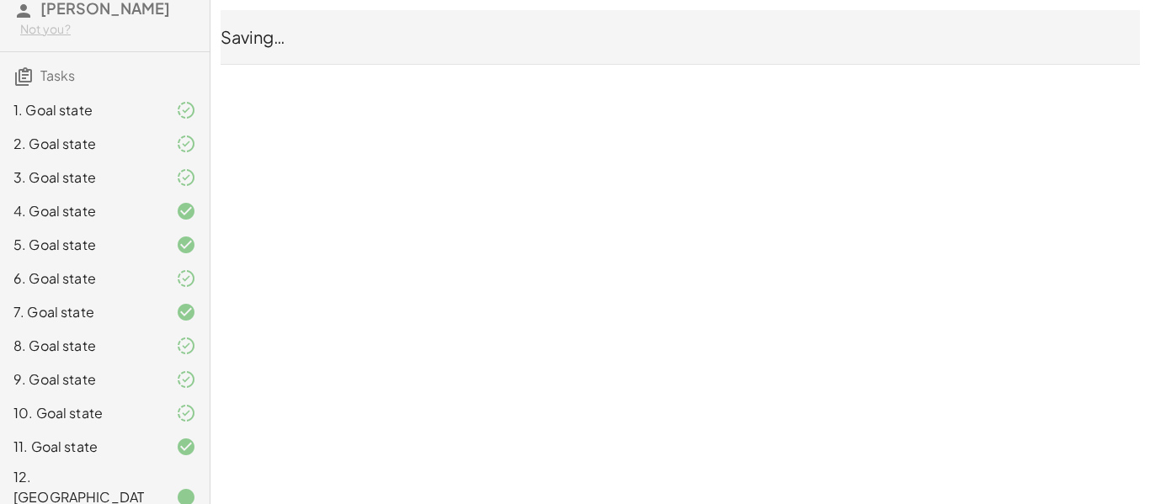
scroll to position [0, 0]
